Goal: Task Accomplishment & Management: Complete application form

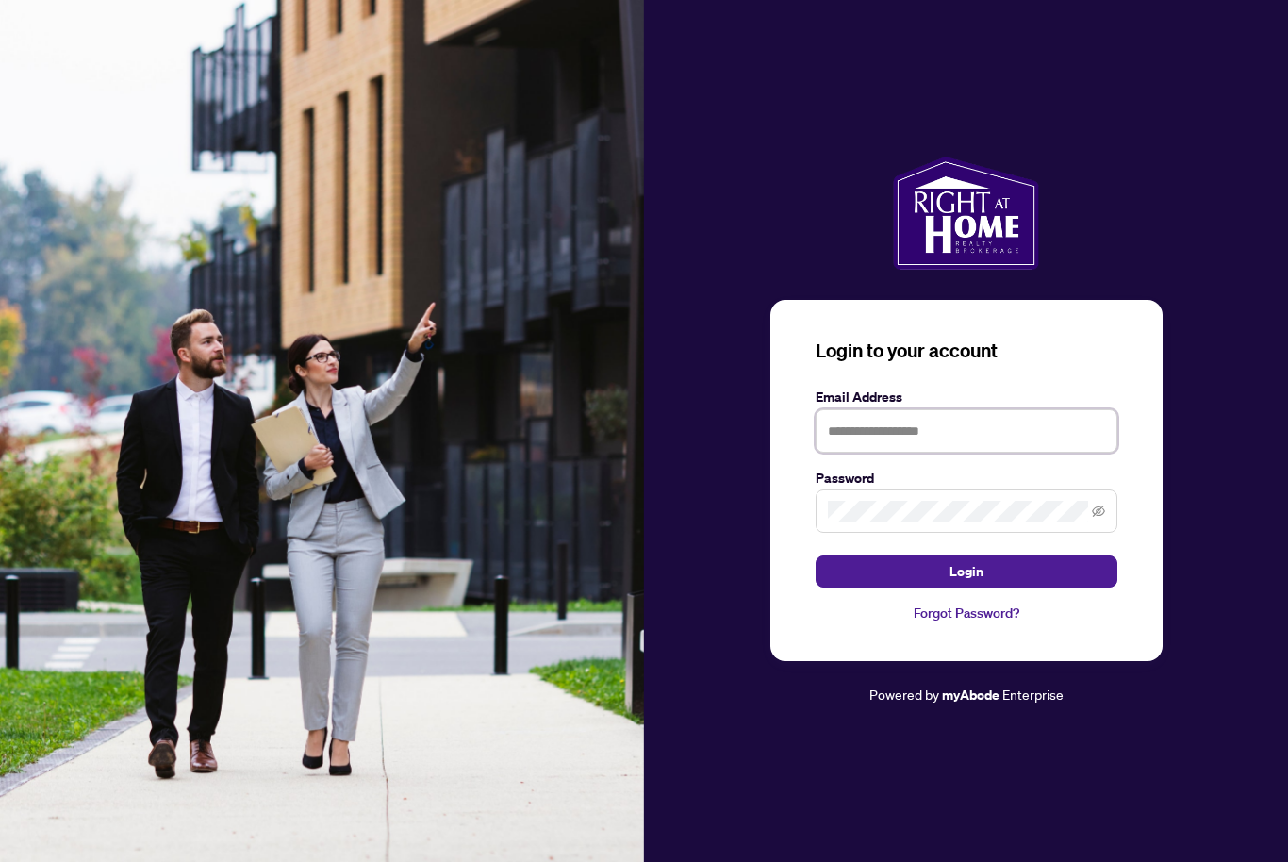
click at [930, 453] on input "text" at bounding box center [967, 430] width 302 height 43
type input "**********"
click at [894, 525] on span at bounding box center [967, 510] width 302 height 43
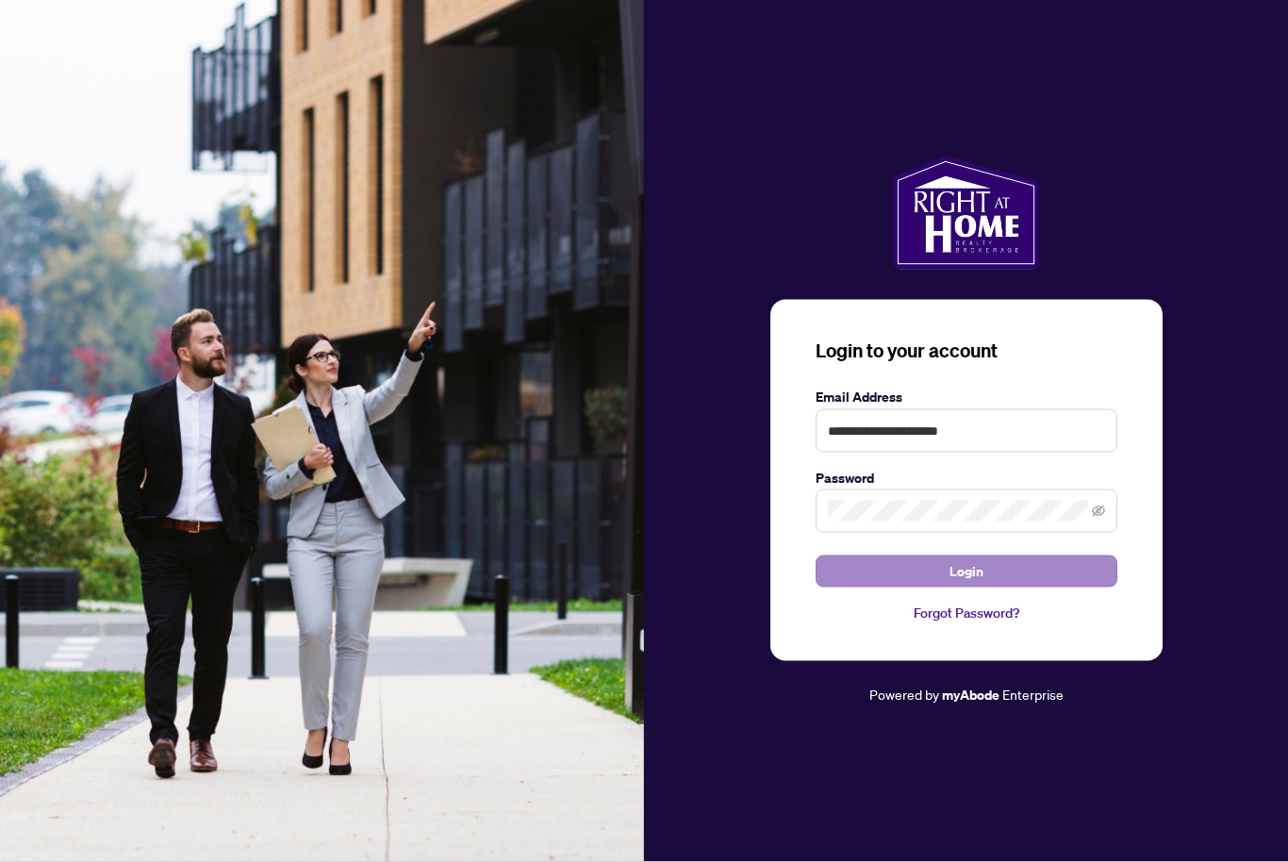
click at [997, 587] on button "Login" at bounding box center [967, 571] width 302 height 32
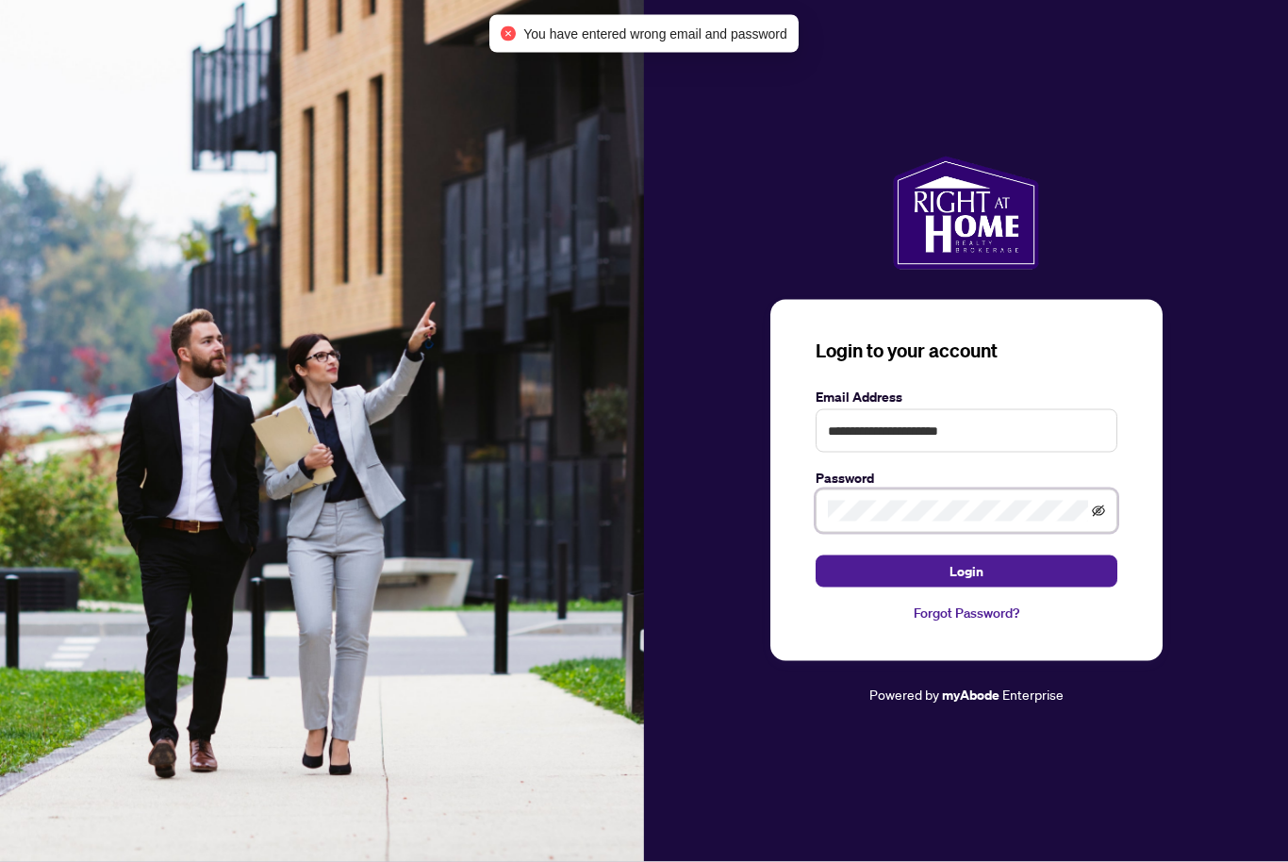
click at [1092, 518] on icon "eye-invisible" at bounding box center [1098, 510] width 13 height 13
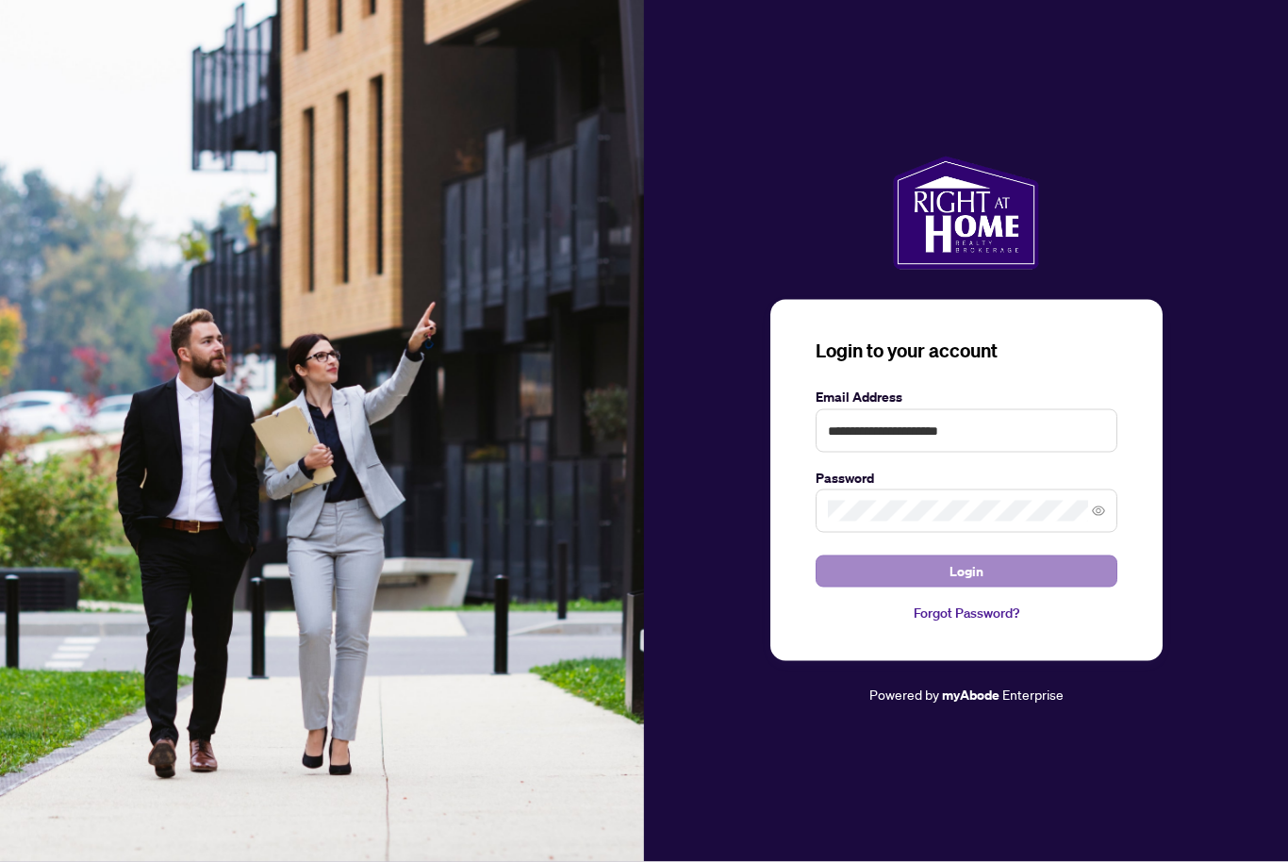
click at [998, 587] on button "Login" at bounding box center [967, 571] width 302 height 32
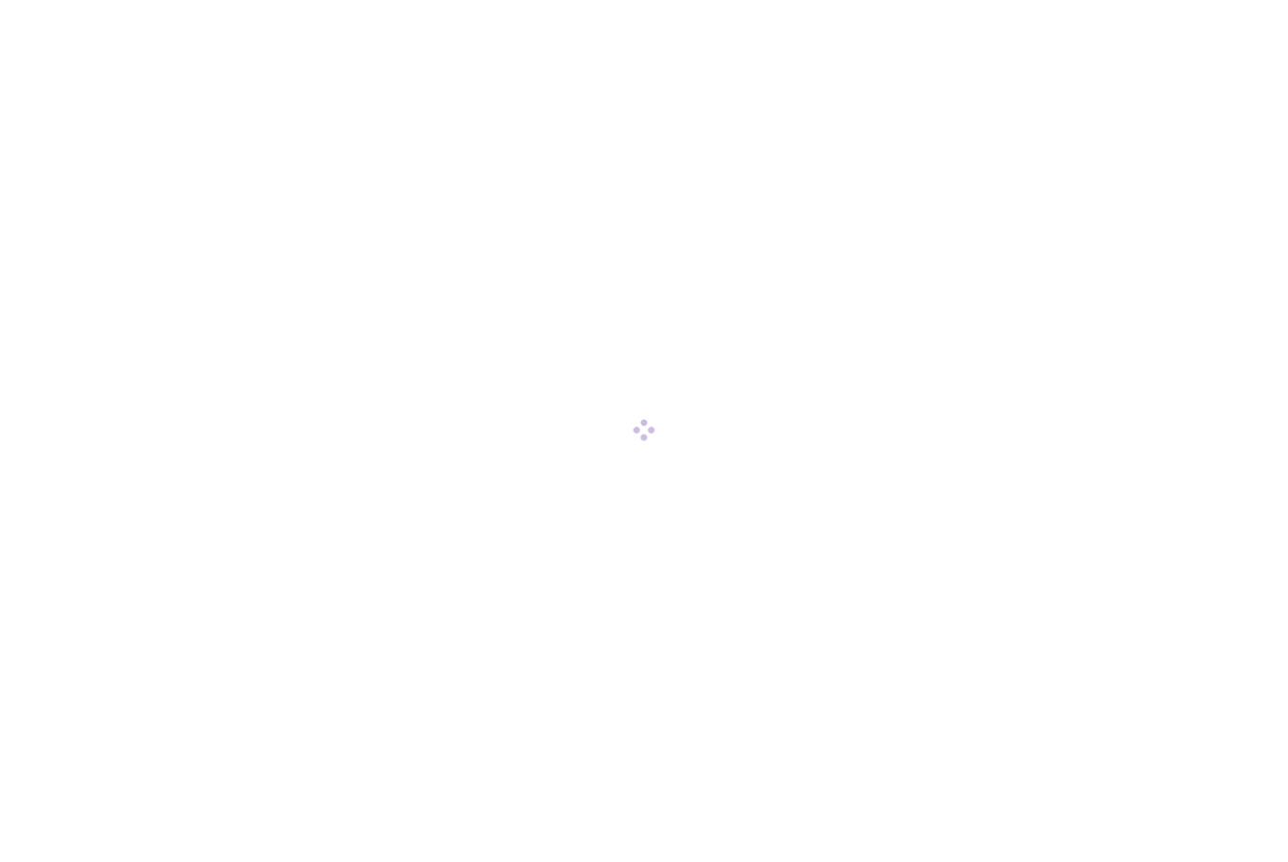
scroll to position [1, 0]
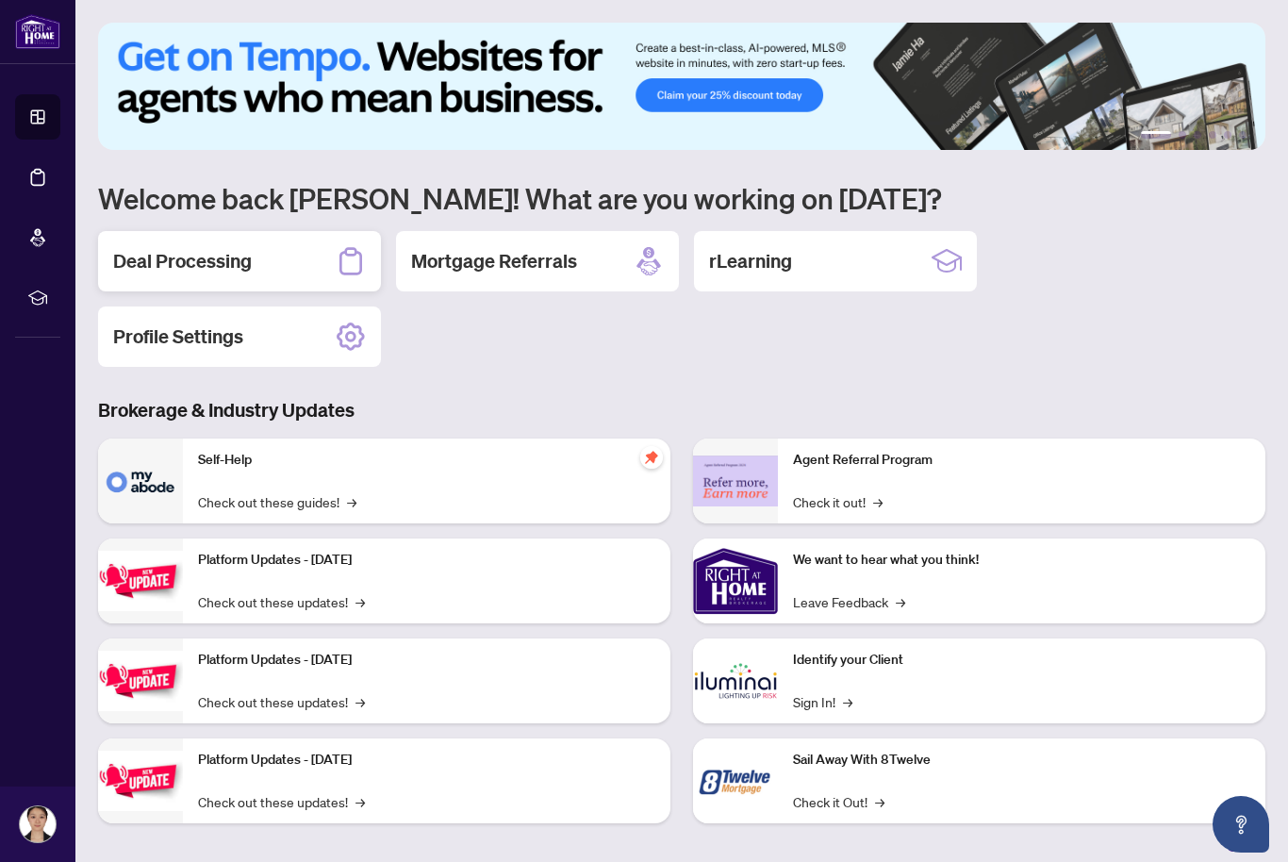
click at [123, 270] on h2 "Deal Processing" at bounding box center [182, 261] width 139 height 26
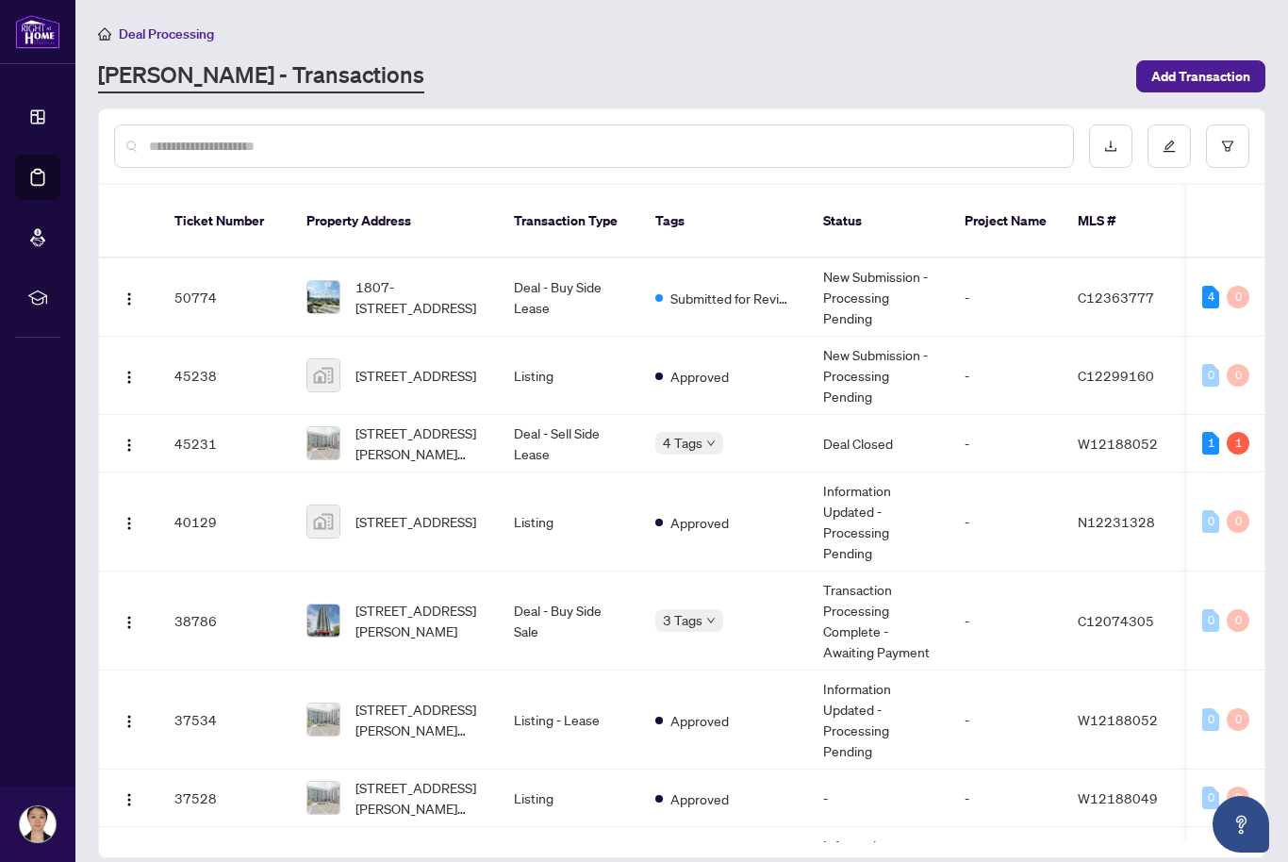
click at [433, 429] on span "[STREET_ADDRESS][PERSON_NAME][PERSON_NAME]" at bounding box center [419, 442] width 128 height 41
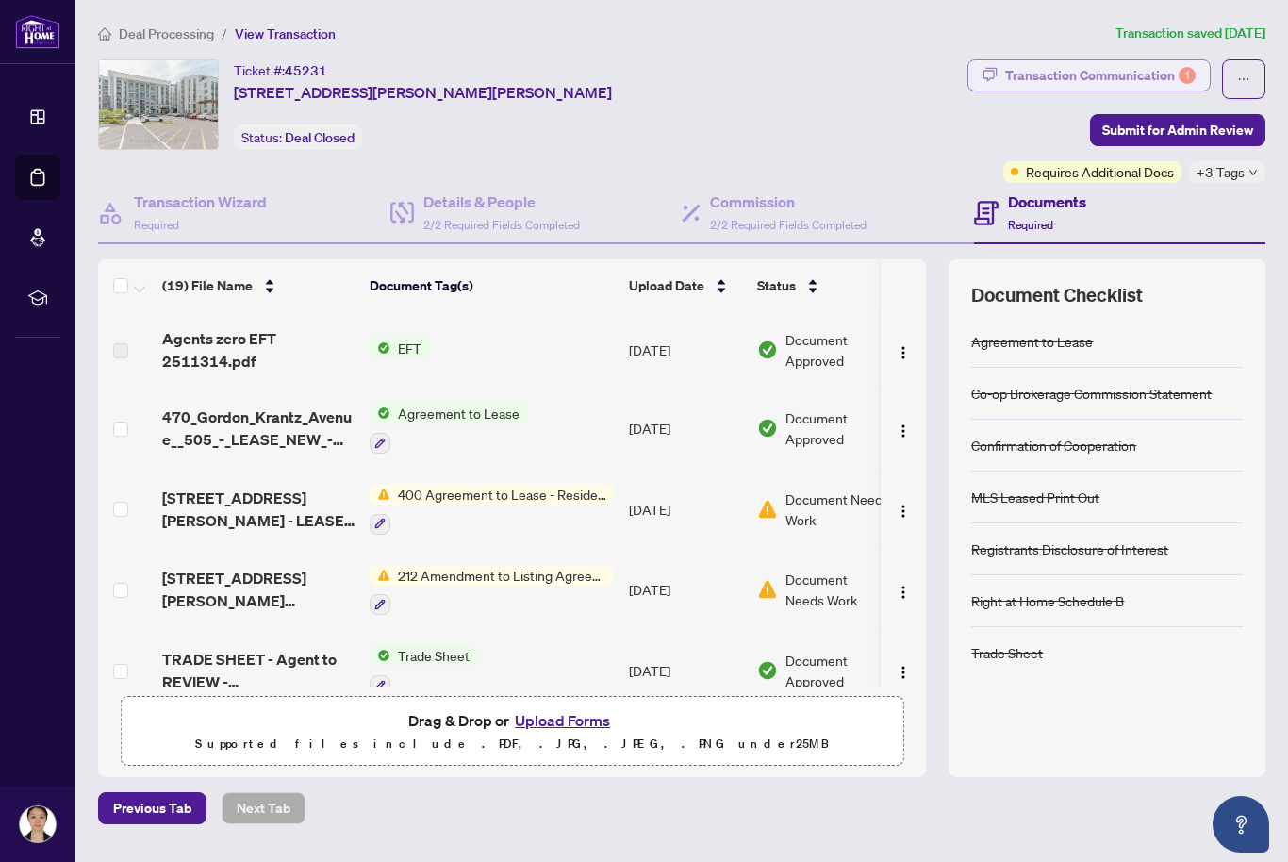
click at [1101, 83] on div "Transaction Communication 1" at bounding box center [1100, 75] width 190 height 30
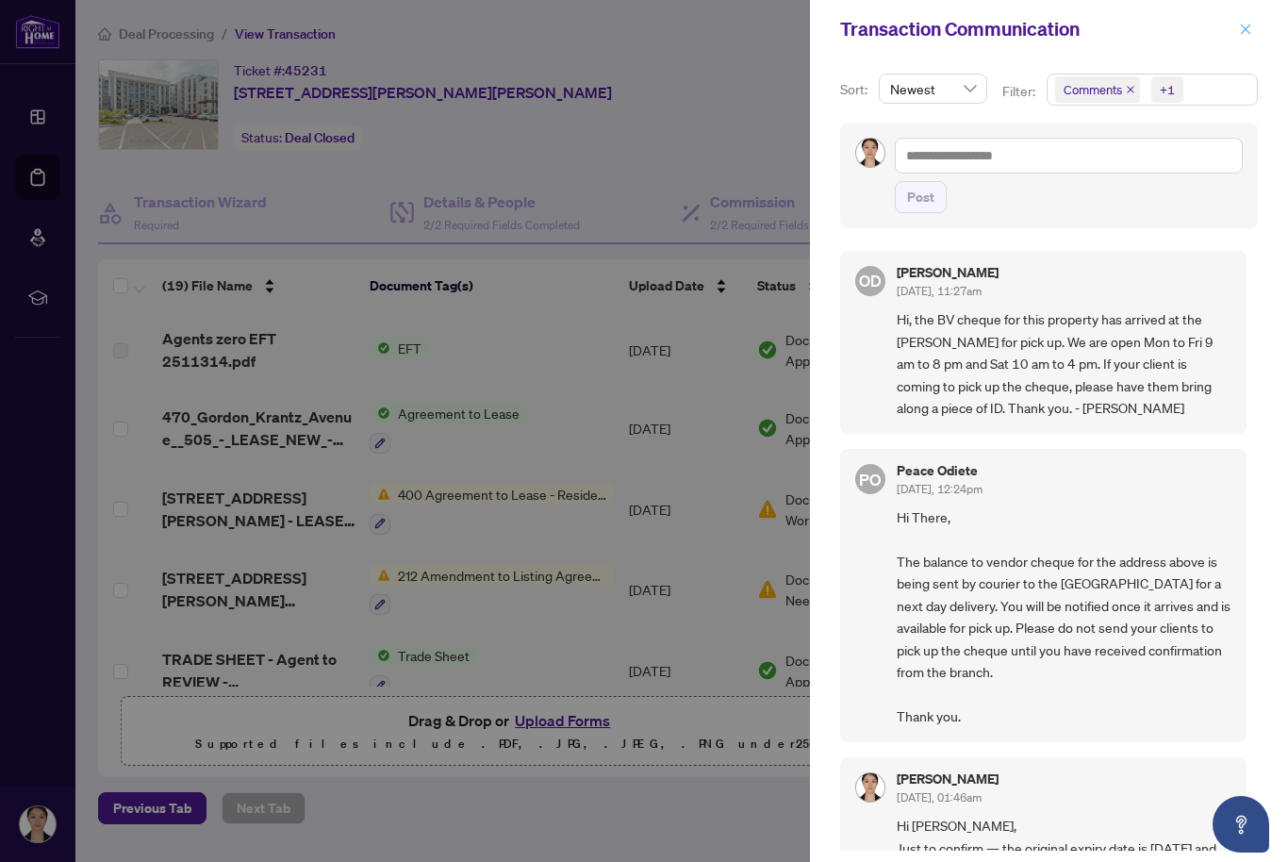
click at [1245, 26] on icon "close" at bounding box center [1245, 29] width 13 height 13
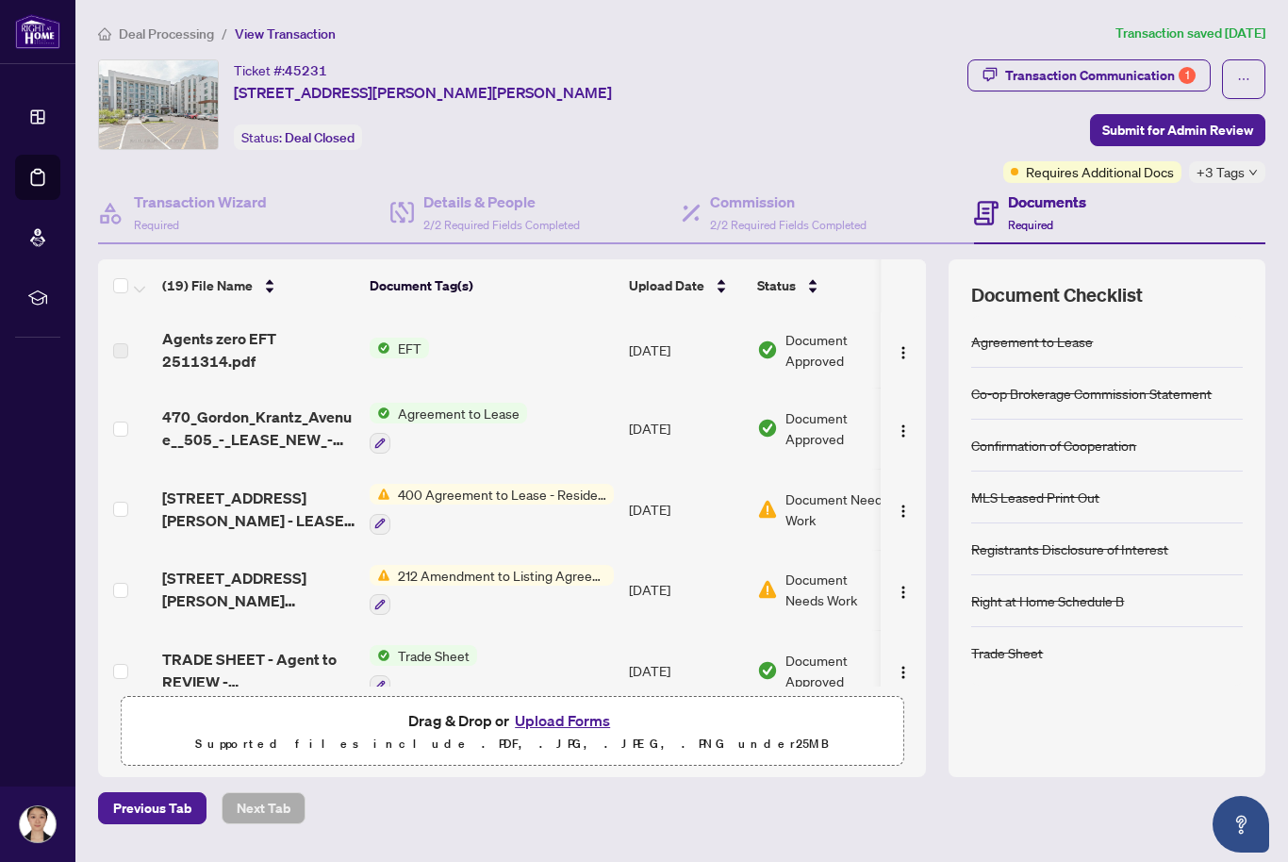
click at [174, 39] on span "Deal Processing" at bounding box center [166, 33] width 95 height 17
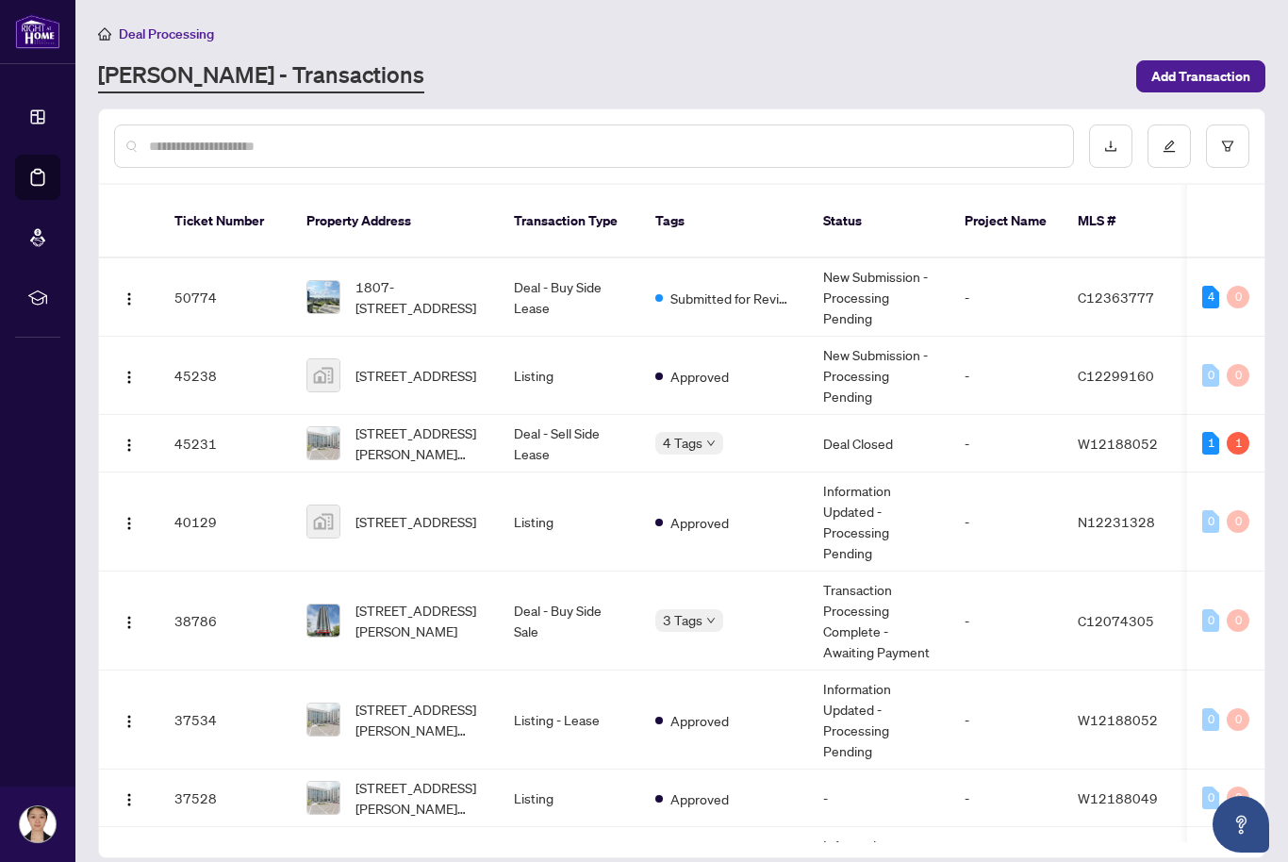
click at [421, 288] on span "1807-[STREET_ADDRESS]" at bounding box center [419, 296] width 128 height 41
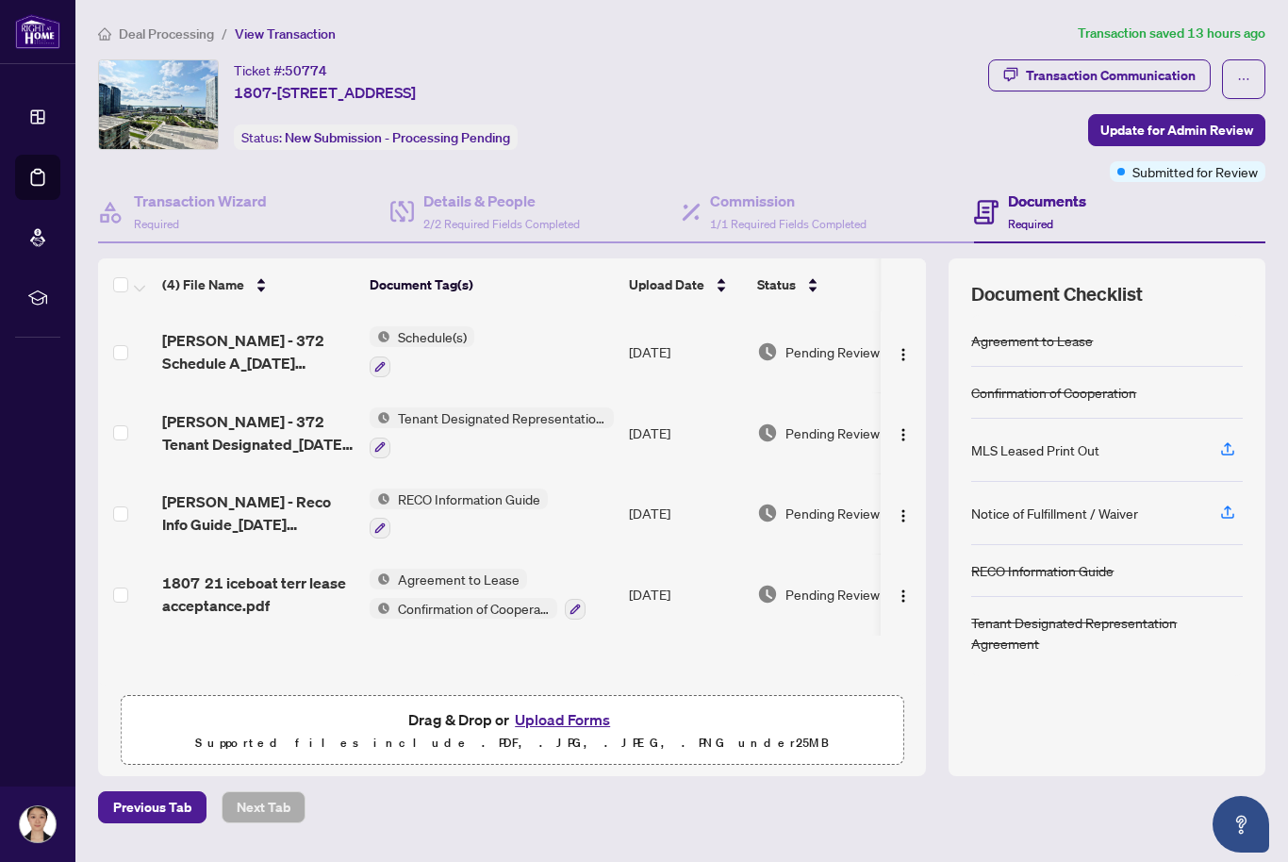
click at [1048, 211] on h4 "Documents" at bounding box center [1047, 201] width 78 height 23
click at [1011, 207] on h4 "Documents" at bounding box center [1047, 201] width 78 height 23
click at [497, 205] on h4 "Details & People" at bounding box center [501, 201] width 157 height 23
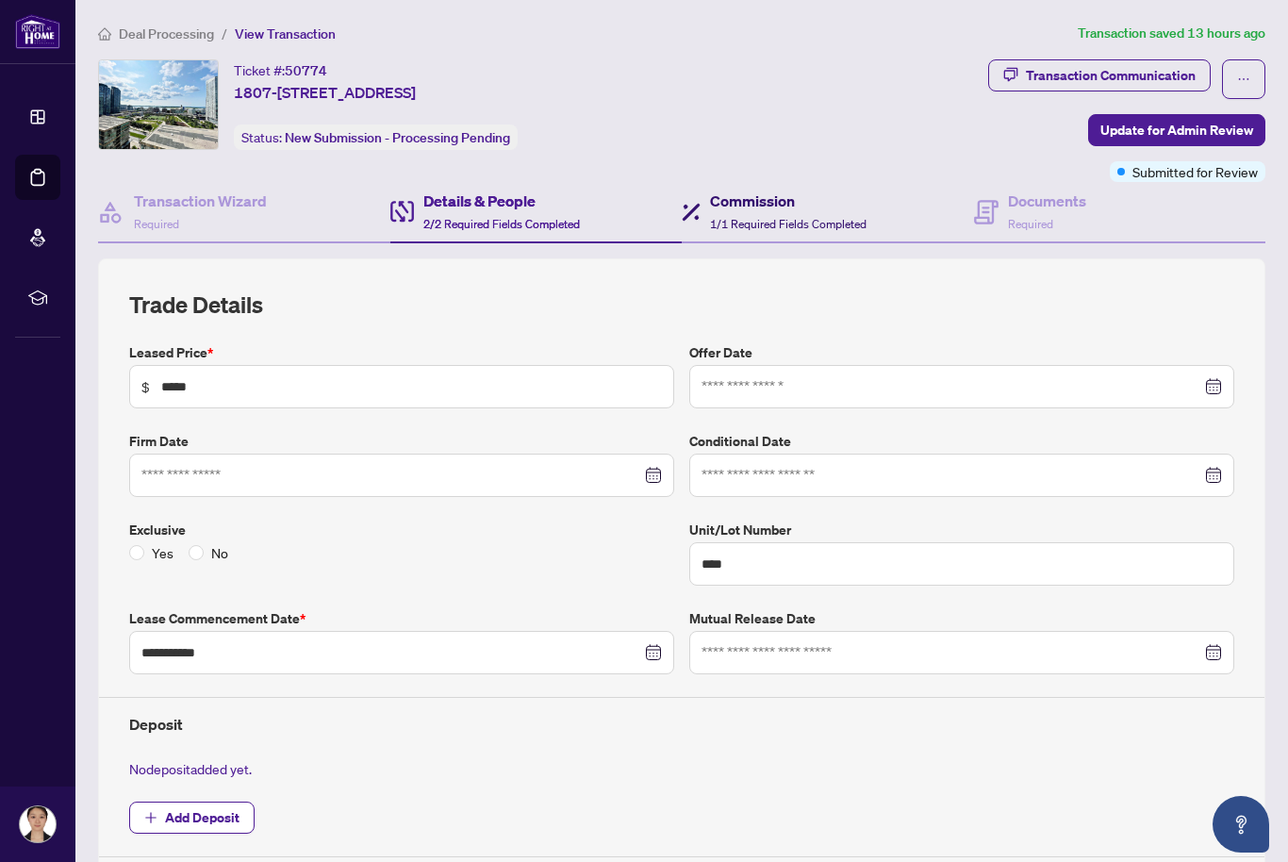
click at [757, 206] on h4 "Commission" at bounding box center [788, 201] width 157 height 23
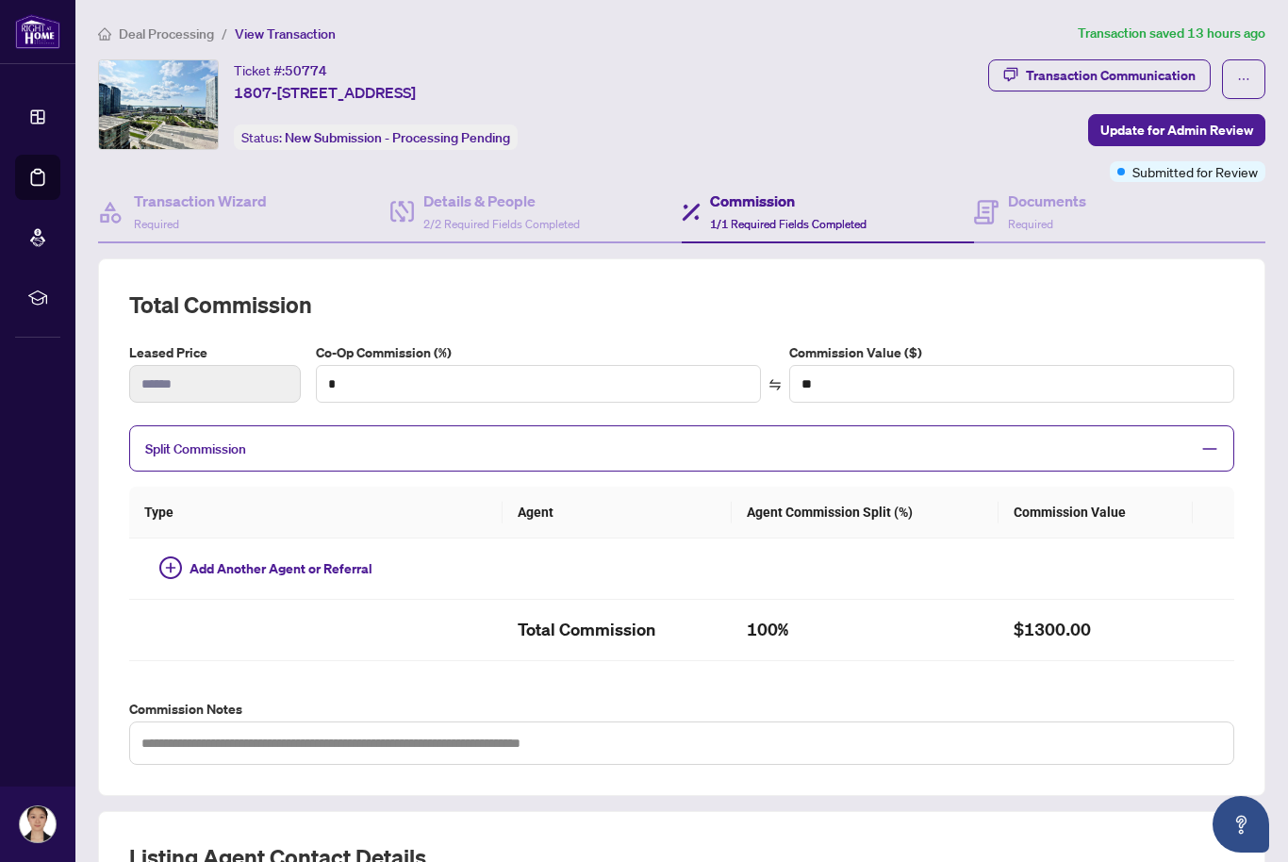
type textarea "**********"
type input "**"
type input "******"
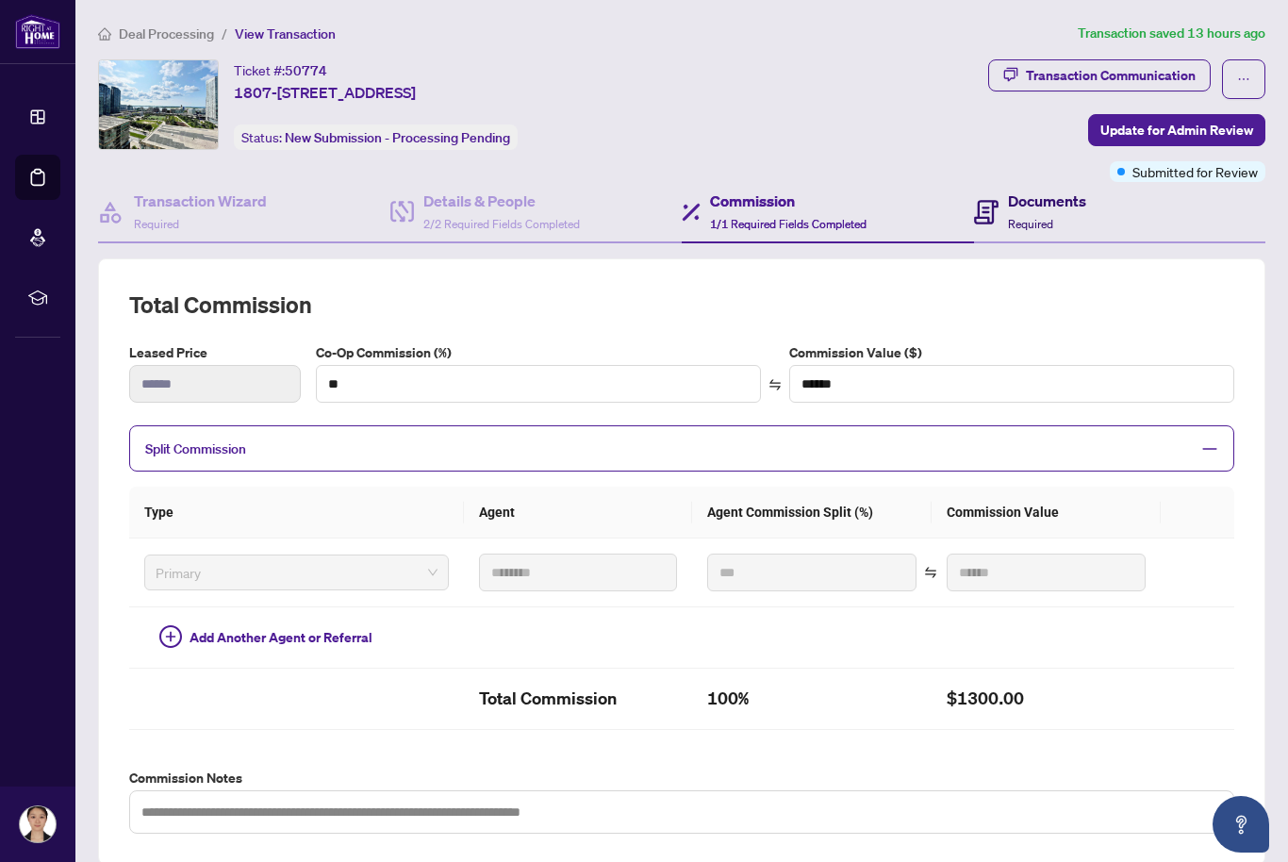
click at [1046, 201] on h4 "Documents" at bounding box center [1047, 201] width 78 height 23
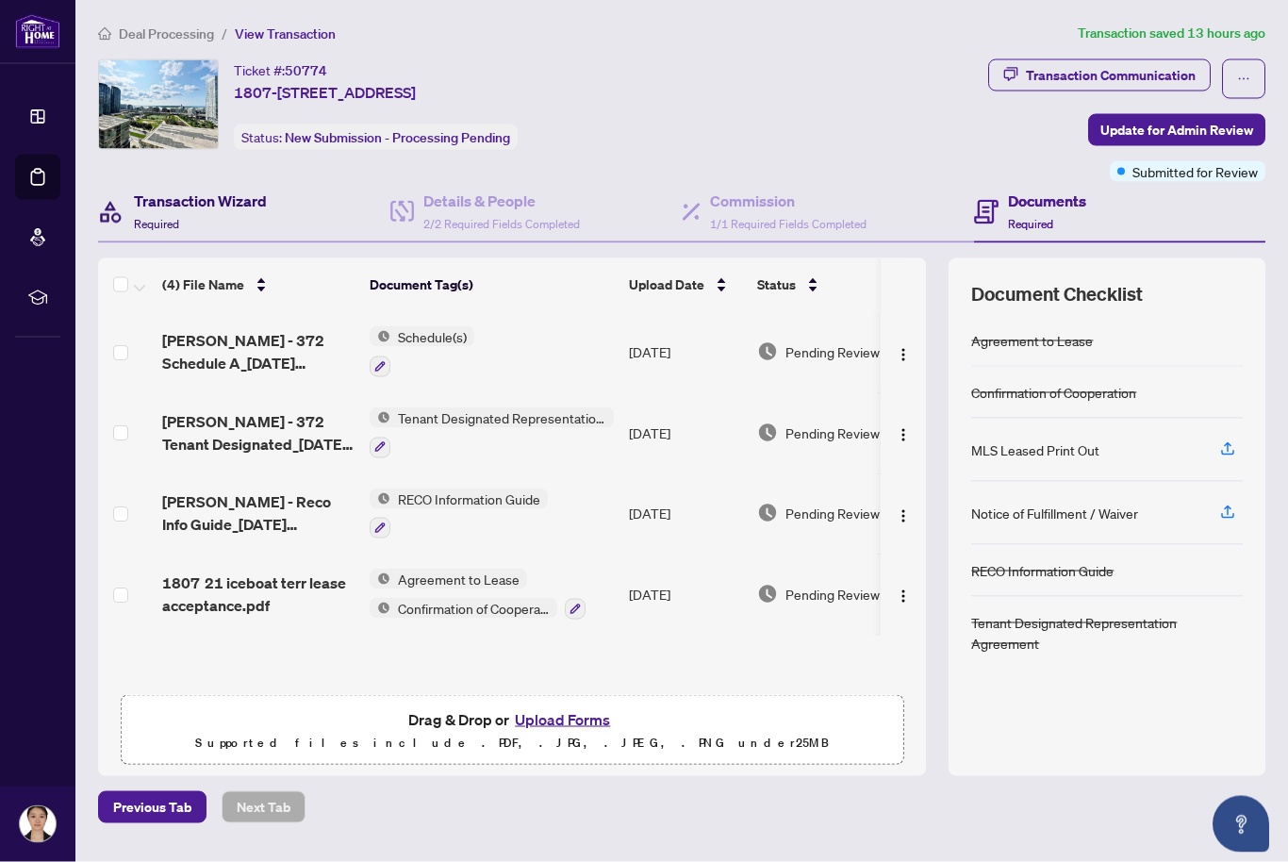
click at [209, 214] on div "Transaction Wizard Required" at bounding box center [200, 212] width 133 height 44
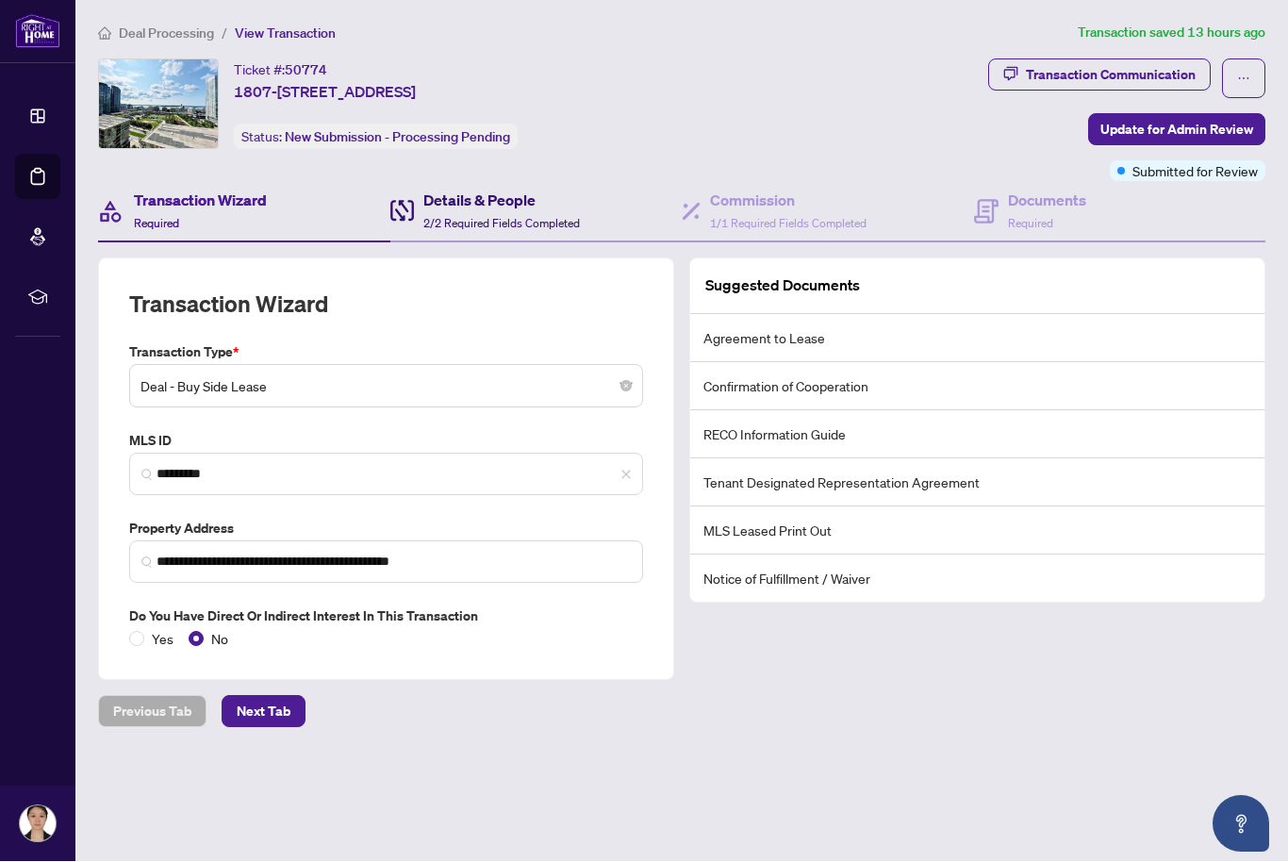
click at [496, 209] on h4 "Details & People" at bounding box center [501, 201] width 157 height 23
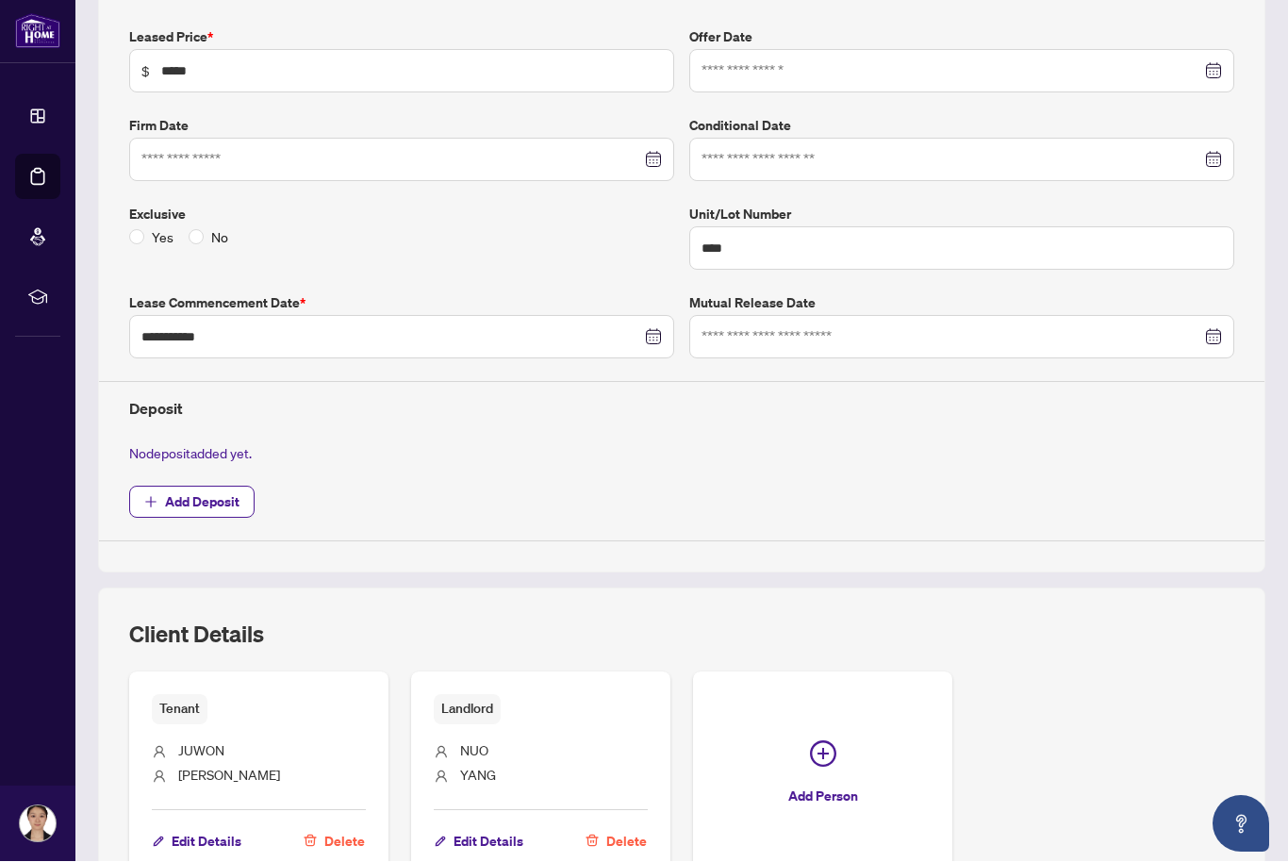
scroll to position [314, 0]
click at [145, 502] on icon "plus" at bounding box center [150, 503] width 13 height 13
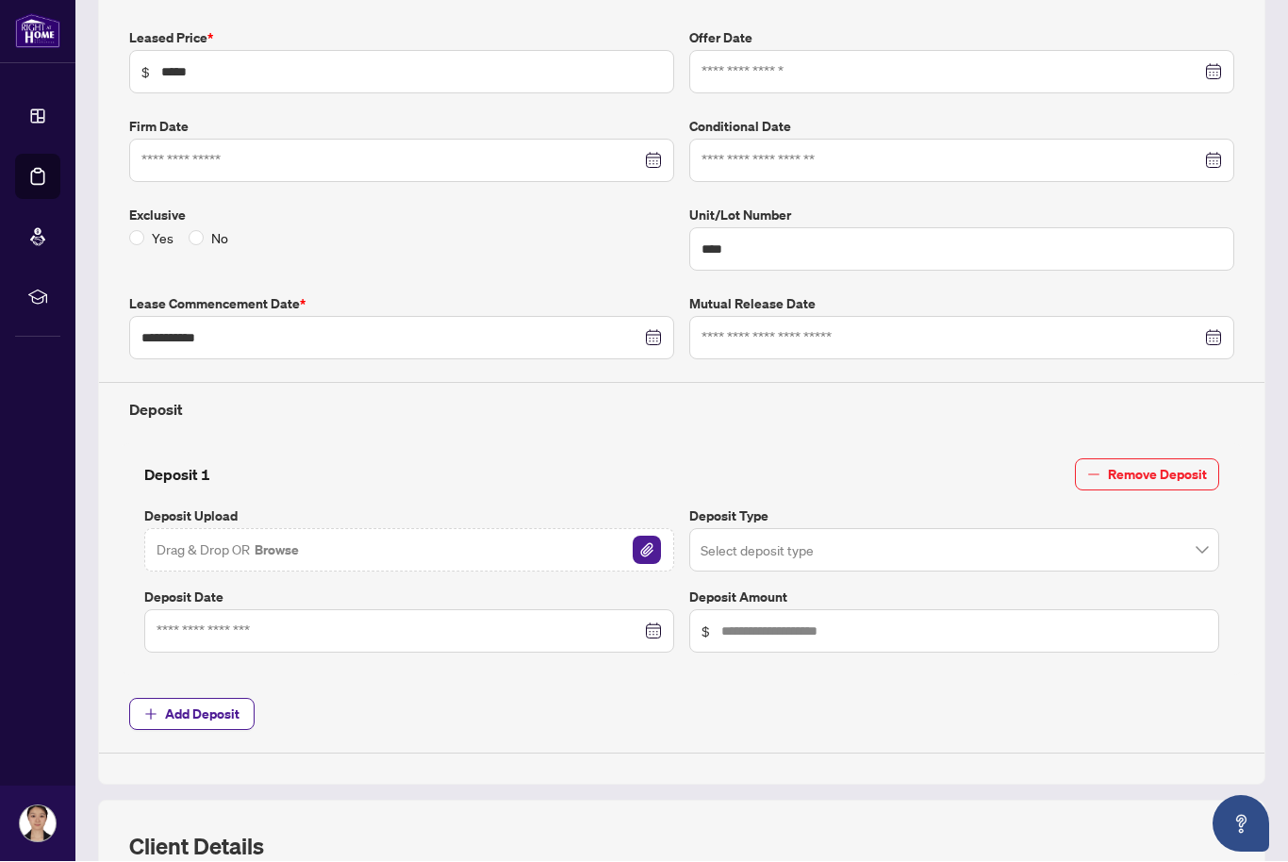
click at [1187, 547] on input "search" at bounding box center [946, 553] width 490 height 41
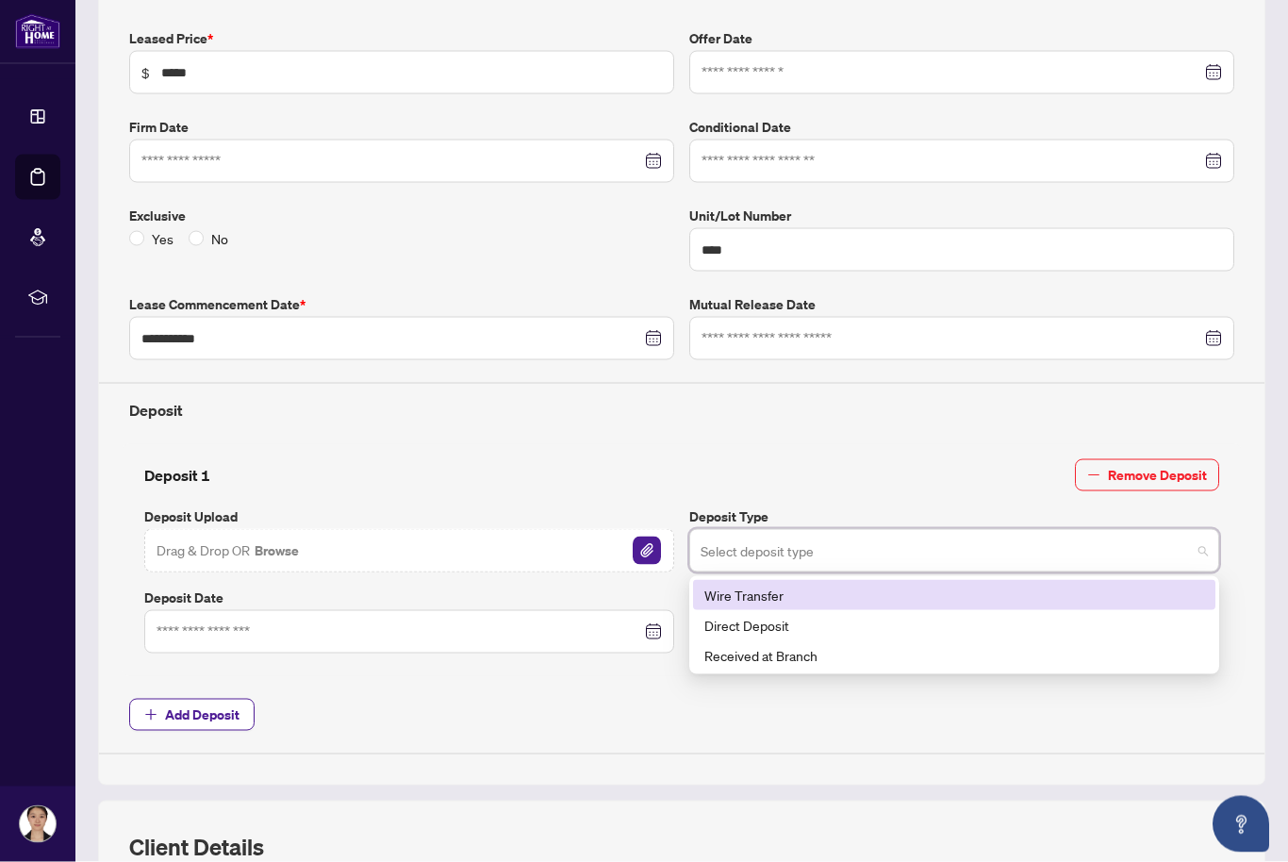
click at [804, 615] on div "Direct Deposit" at bounding box center [954, 625] width 500 height 21
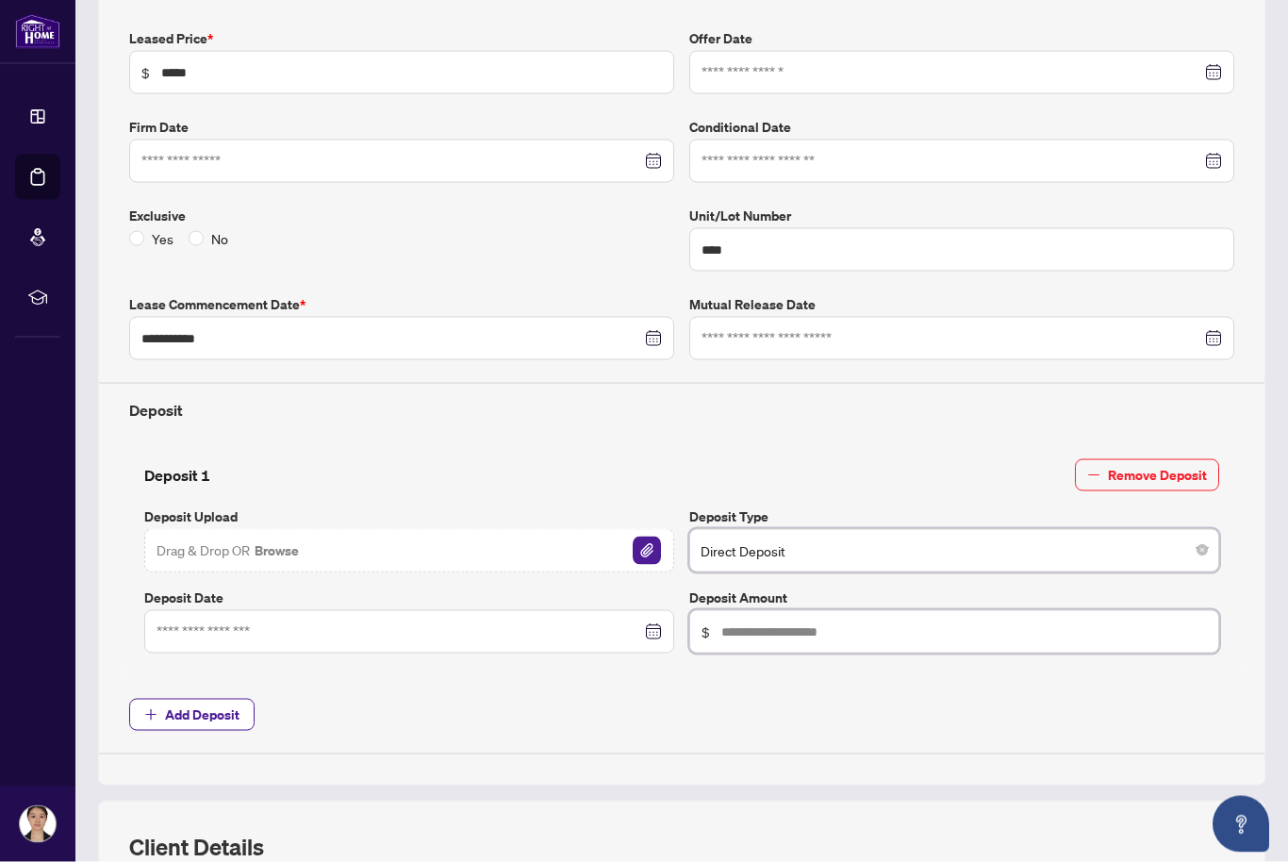
click at [771, 625] on input "text" at bounding box center [964, 631] width 486 height 21
type input "******"
click at [638, 621] on input at bounding box center [399, 631] width 485 height 21
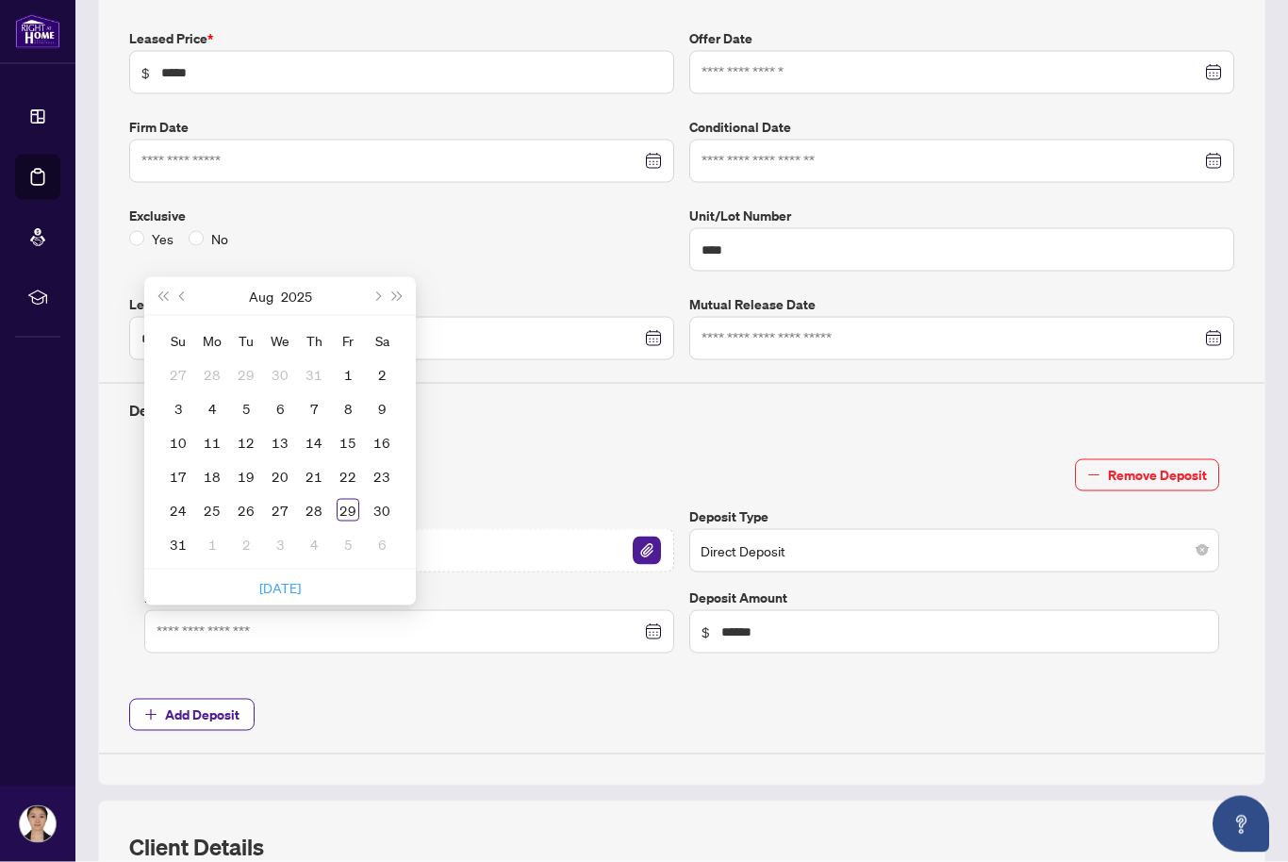
click at [281, 587] on link "[DATE]" at bounding box center [279, 587] width 41 height 17
type input "**********"
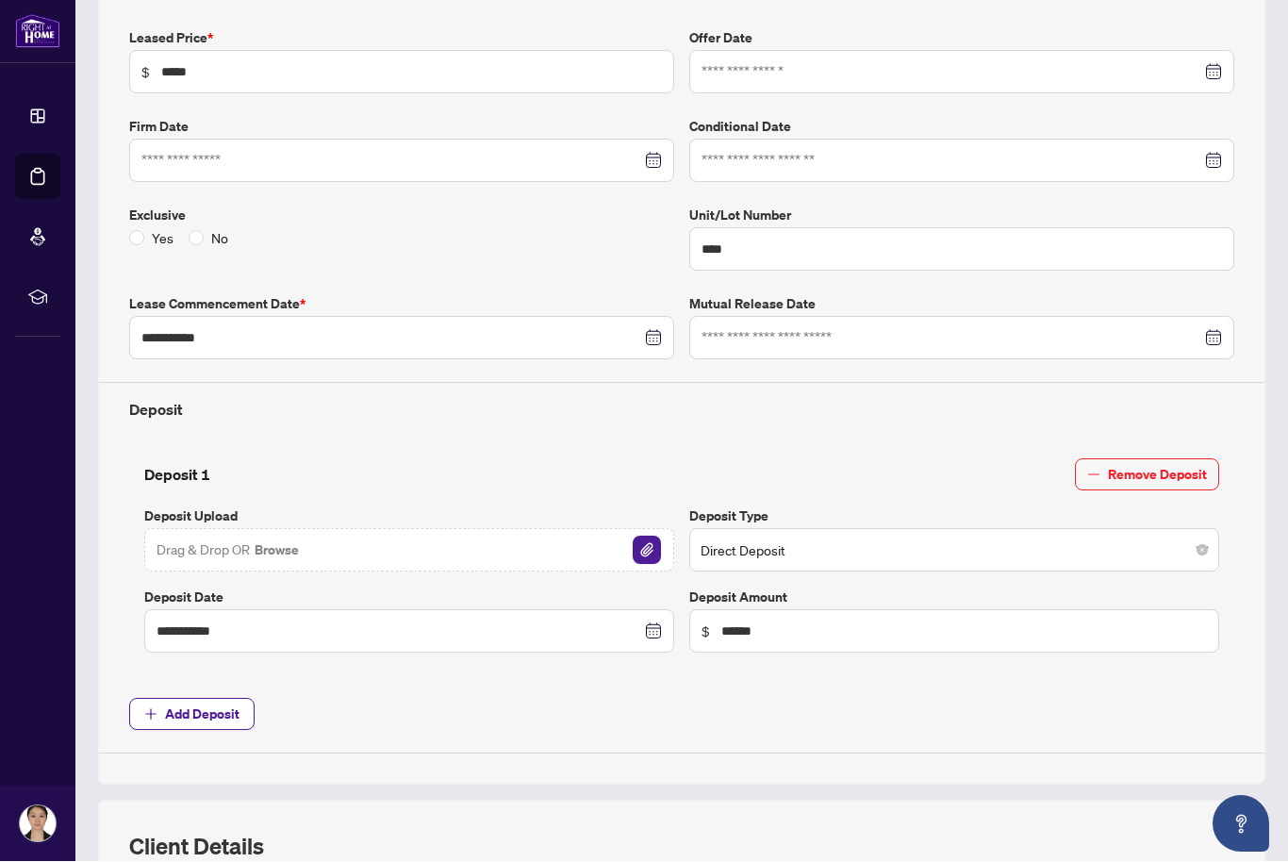
click at [648, 545] on img "button" at bounding box center [647, 551] width 28 height 28
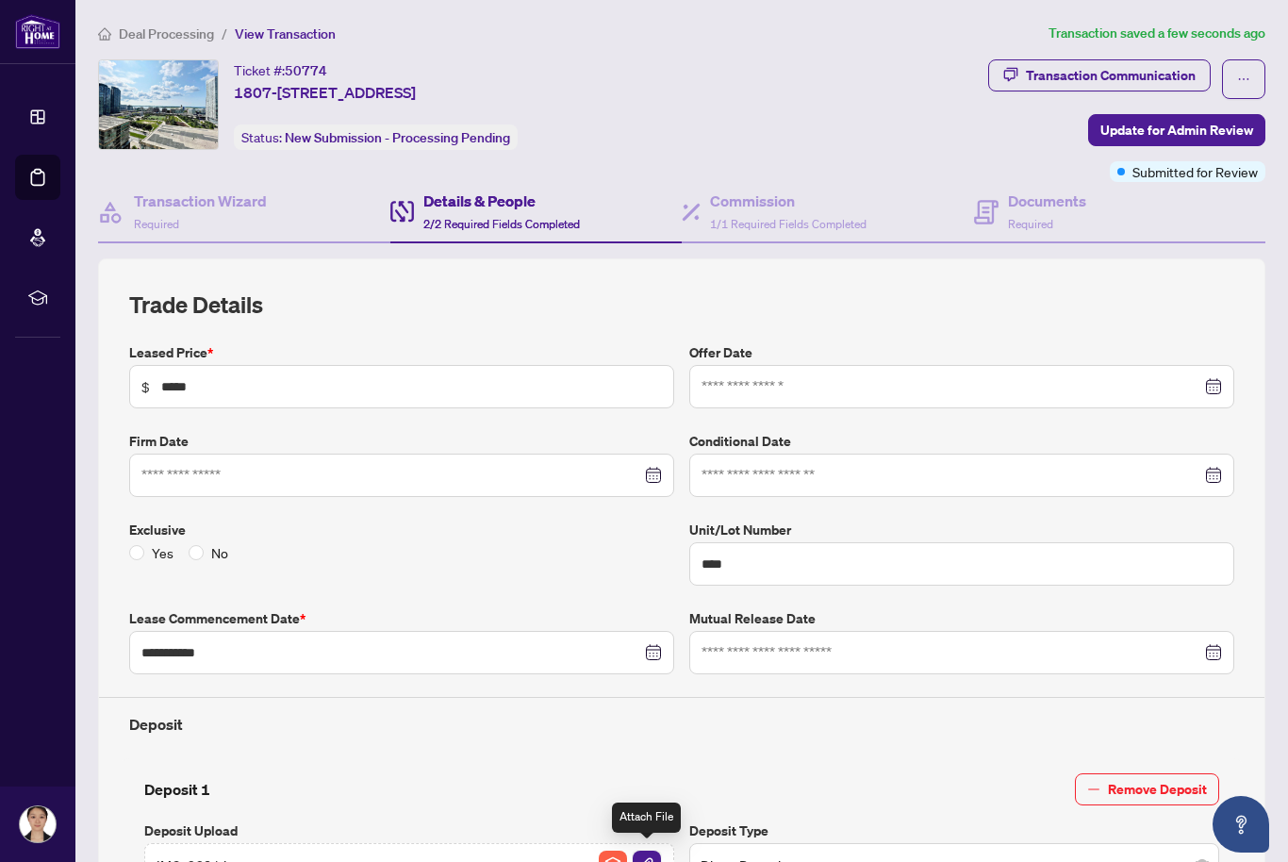
scroll to position [0, 0]
click at [182, 28] on span "Deal Processing" at bounding box center [166, 33] width 95 height 17
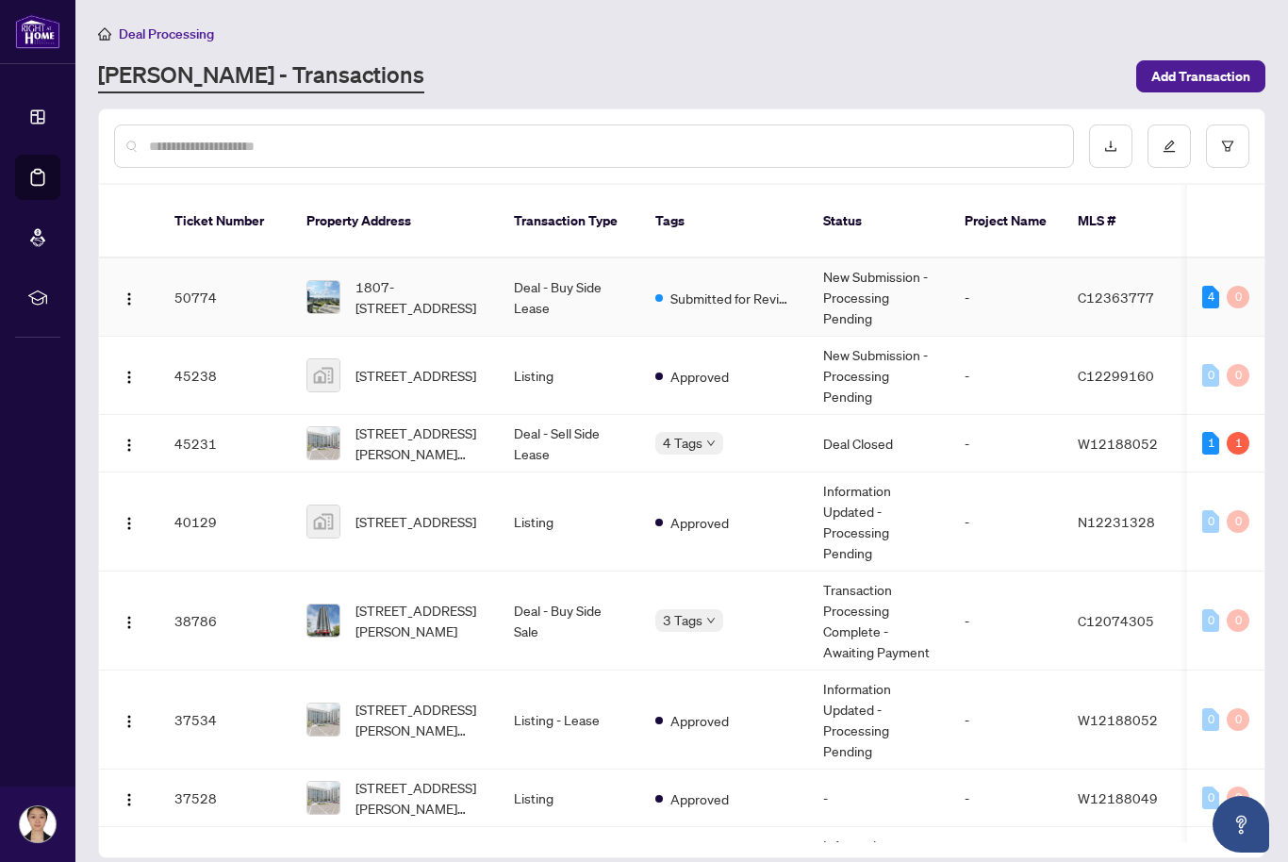
click at [403, 276] on span "1807-[STREET_ADDRESS]" at bounding box center [419, 296] width 128 height 41
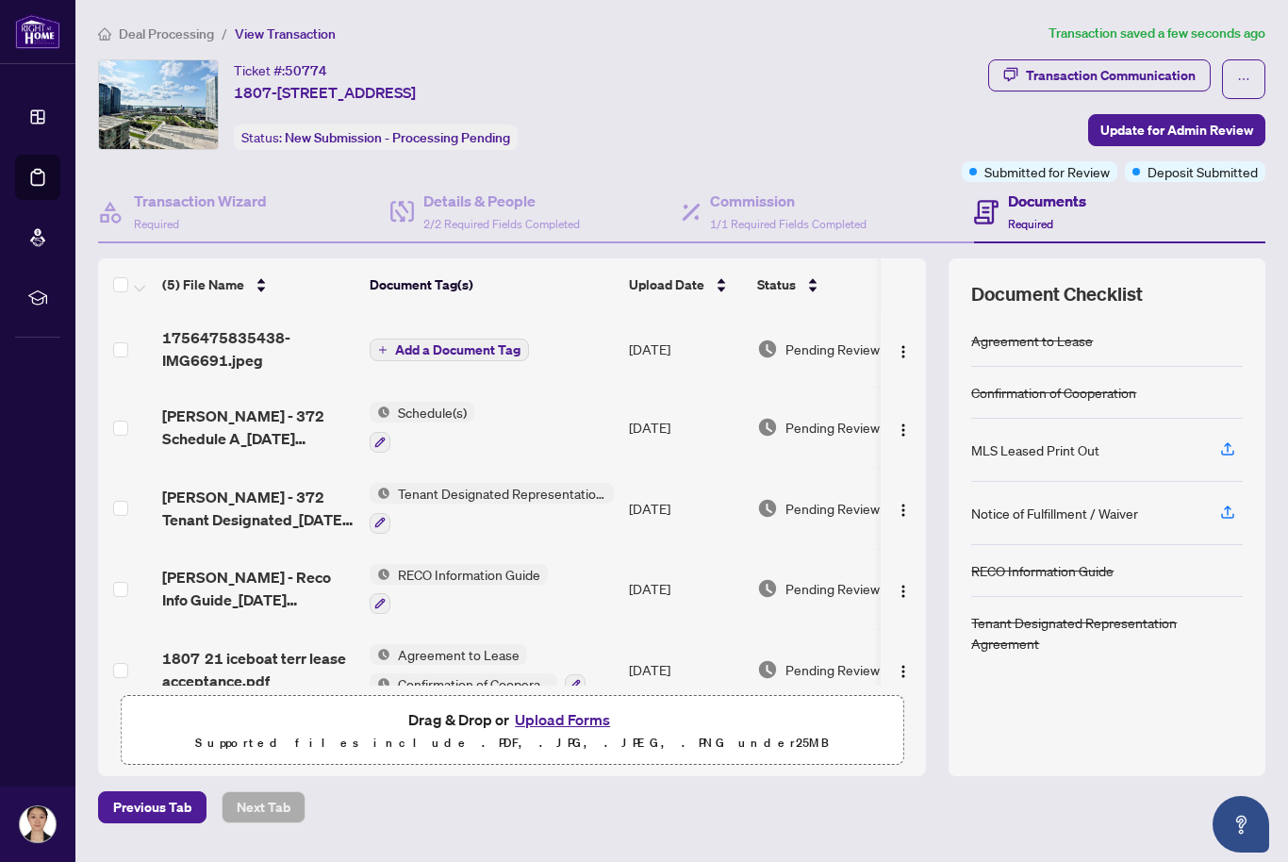
click at [461, 344] on span "Add a Document Tag" at bounding box center [457, 349] width 125 height 13
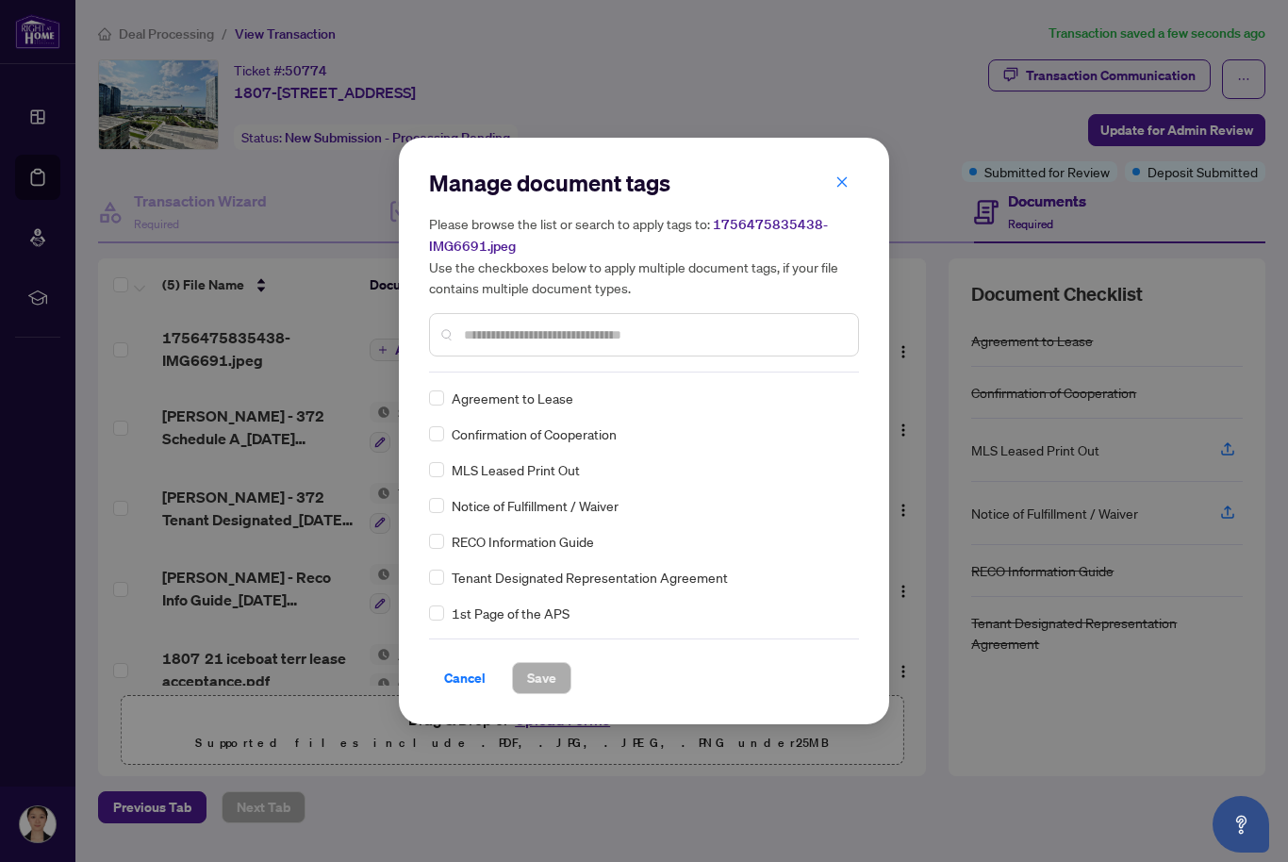
click at [572, 345] on input "text" at bounding box center [653, 334] width 379 height 21
type input "*******"
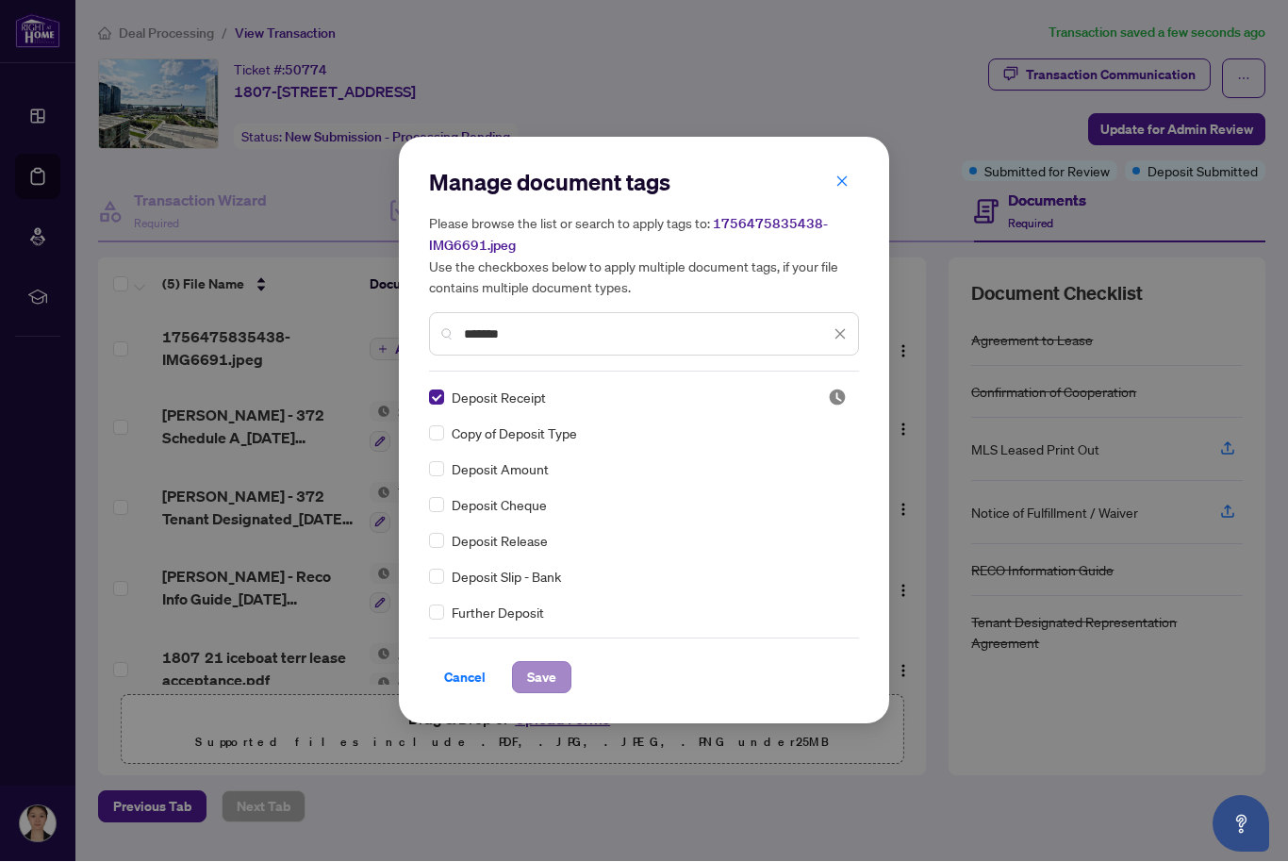
click at [554, 693] on span "Save" at bounding box center [541, 678] width 29 height 30
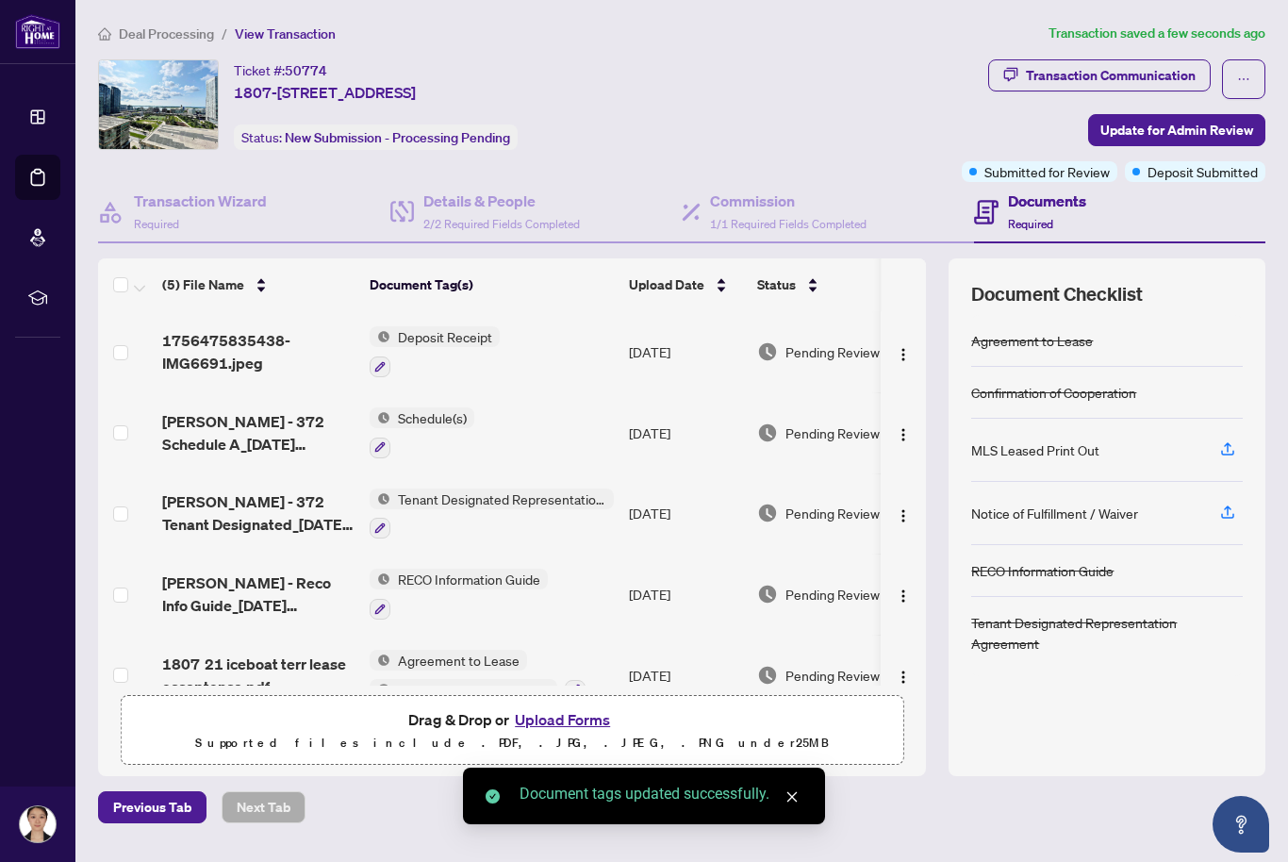
click at [572, 732] on button "Upload Forms" at bounding box center [562, 719] width 107 height 25
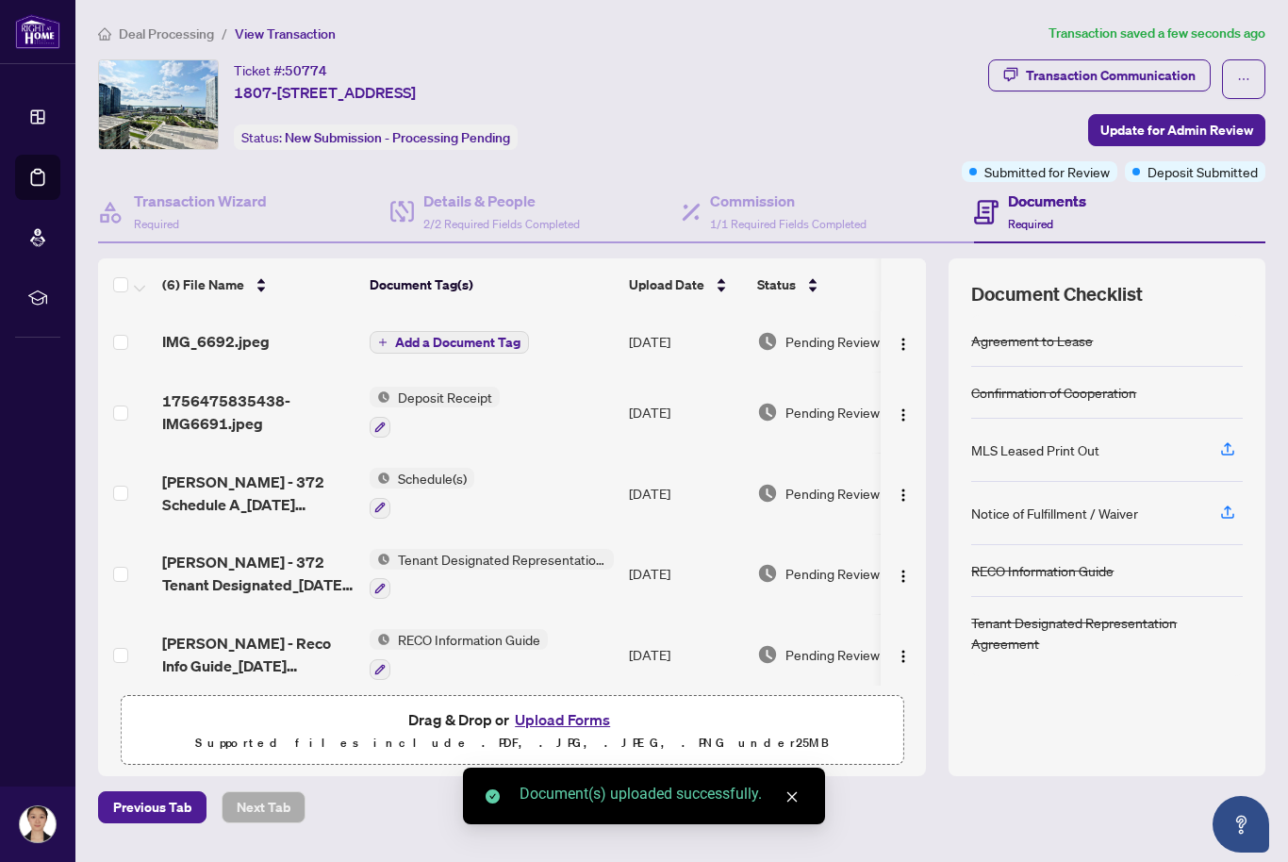
click at [503, 336] on span "Add a Document Tag" at bounding box center [457, 342] width 125 height 13
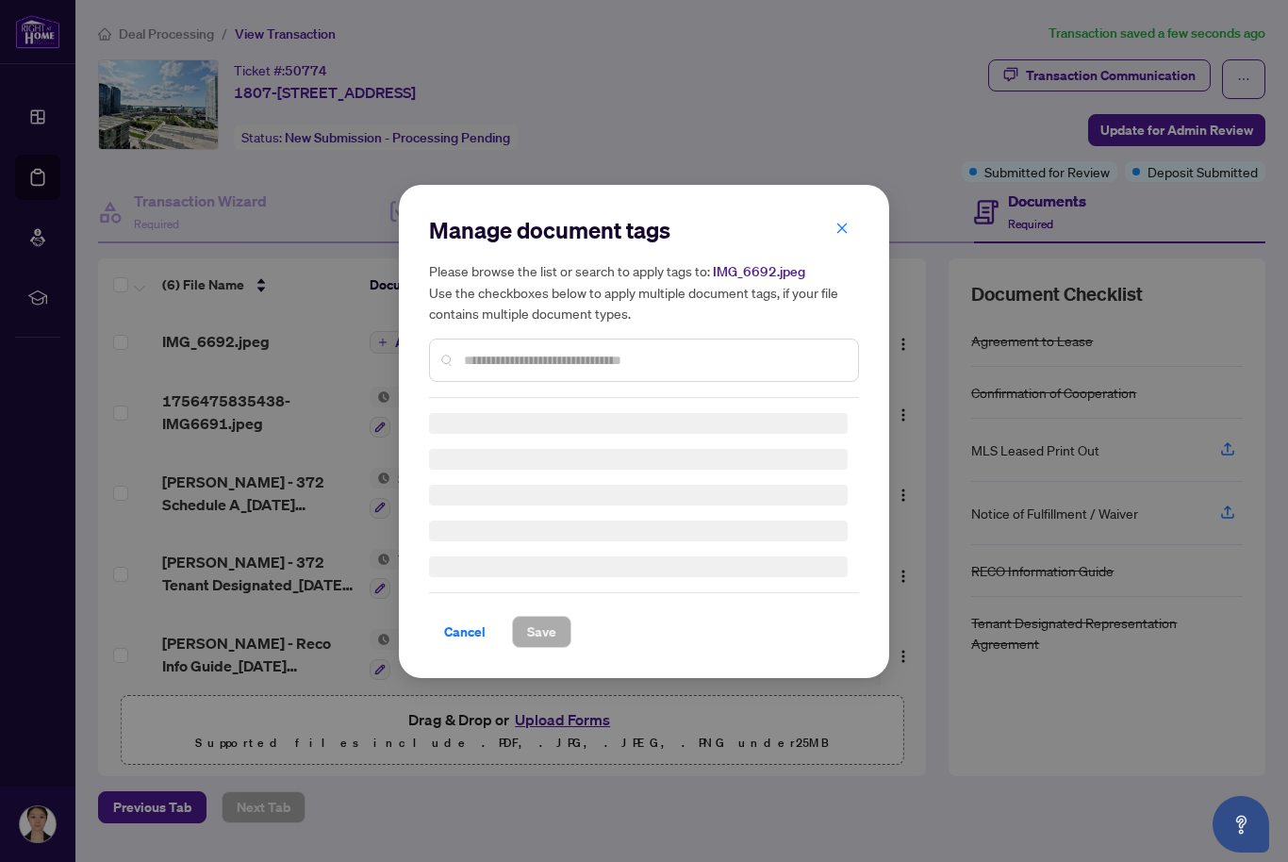
click at [610, 371] on input "text" at bounding box center [653, 360] width 379 height 21
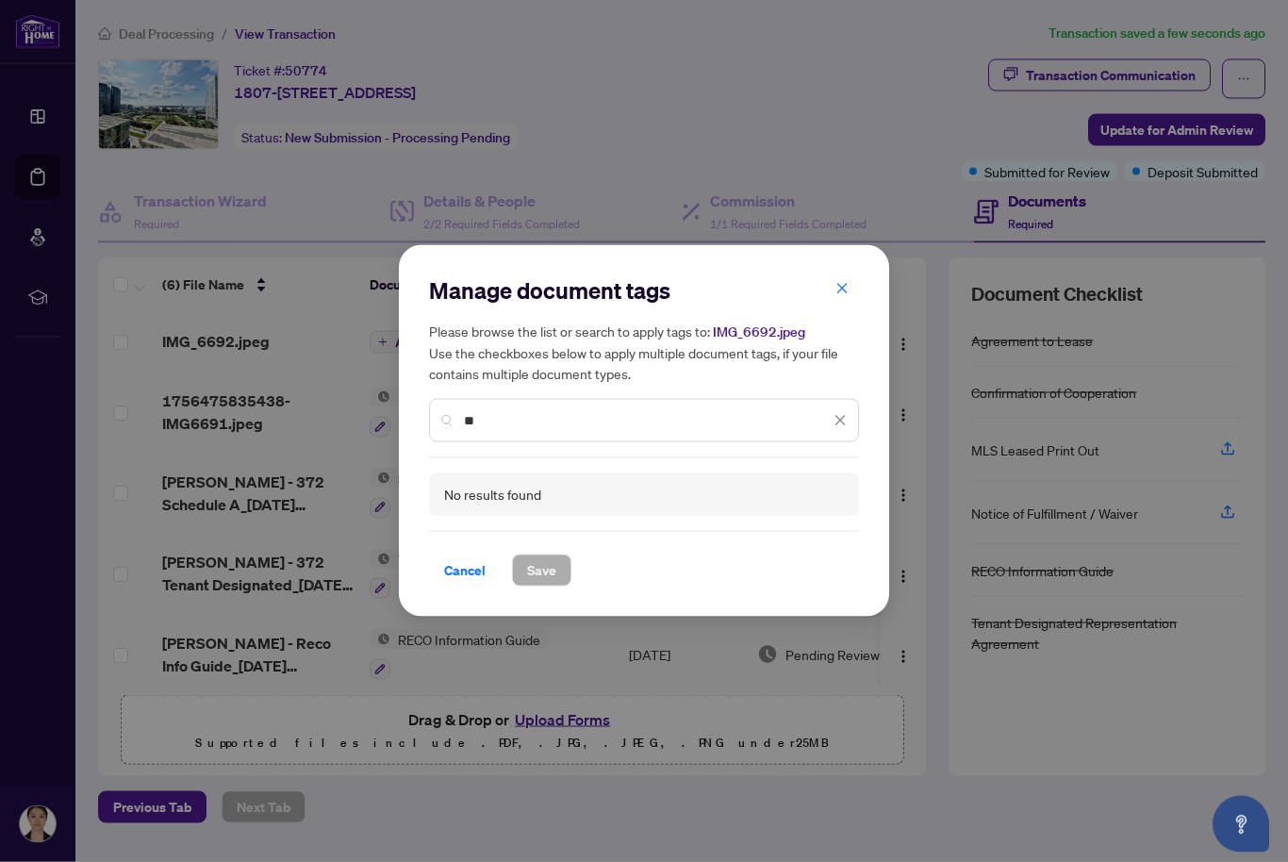
type input "*"
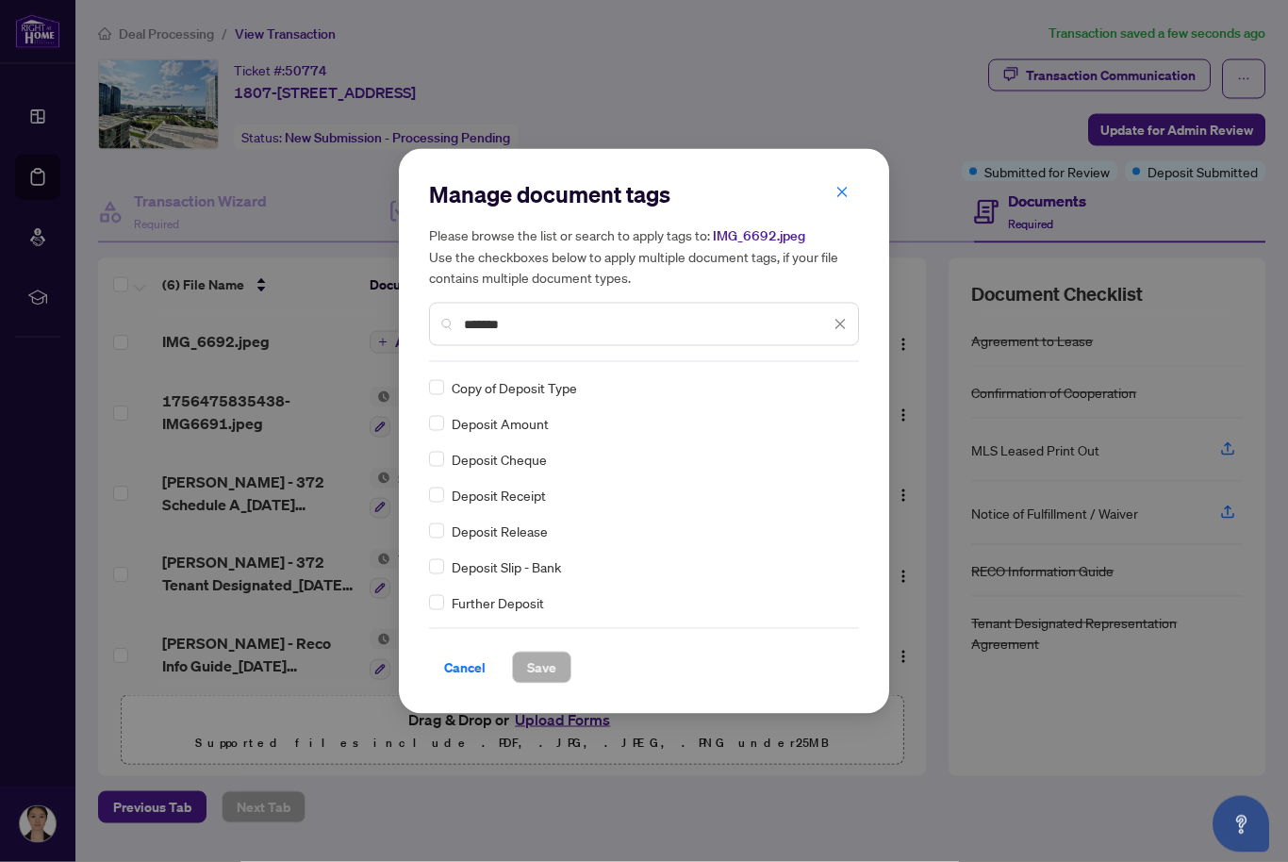
type input "*******"
click at [554, 683] on span "Save" at bounding box center [541, 668] width 29 height 30
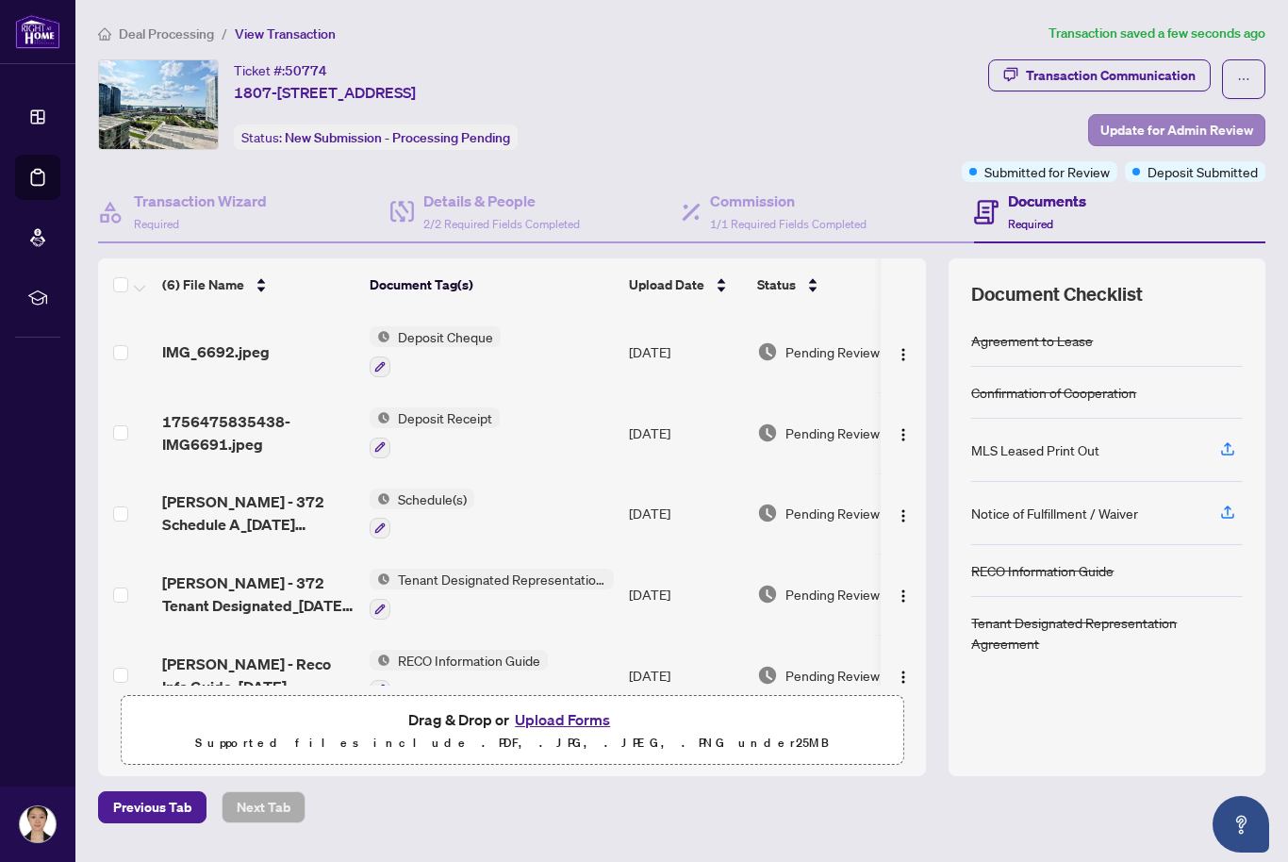
click at [1214, 126] on span "Update for Admin Review" at bounding box center [1176, 130] width 153 height 30
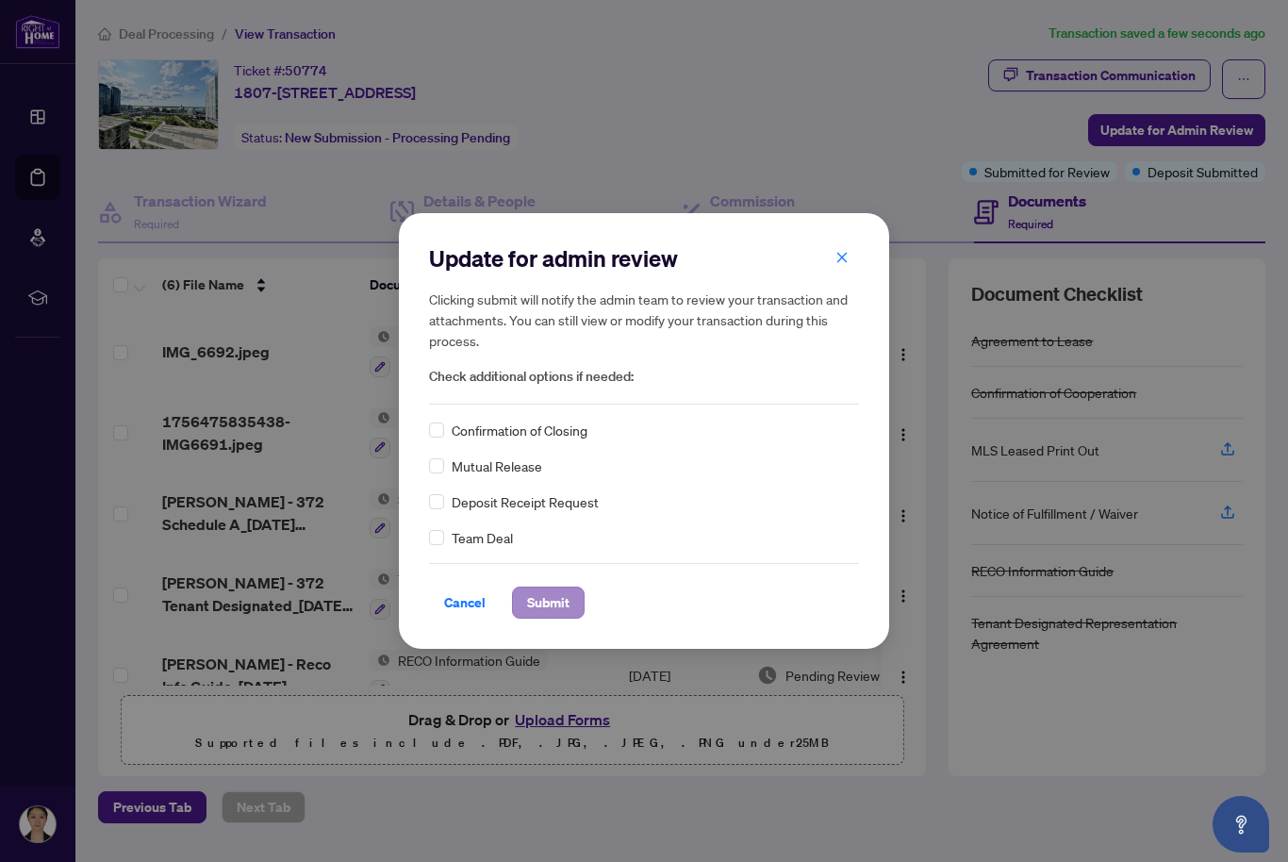
click at [556, 618] on span "Submit" at bounding box center [548, 602] width 42 height 30
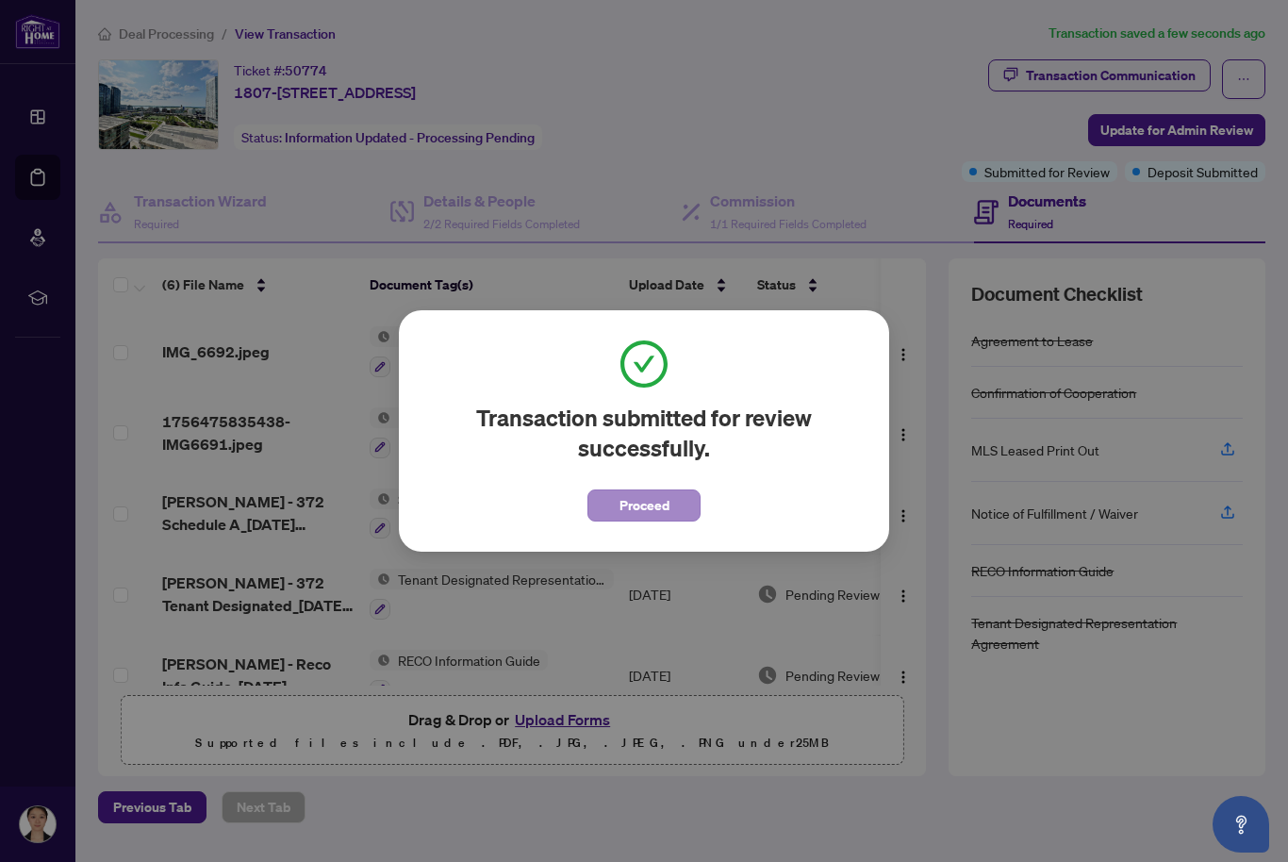
click at [661, 520] on span "Proceed" at bounding box center [645, 505] width 50 height 30
